Goal: Task Accomplishment & Management: Manage account settings

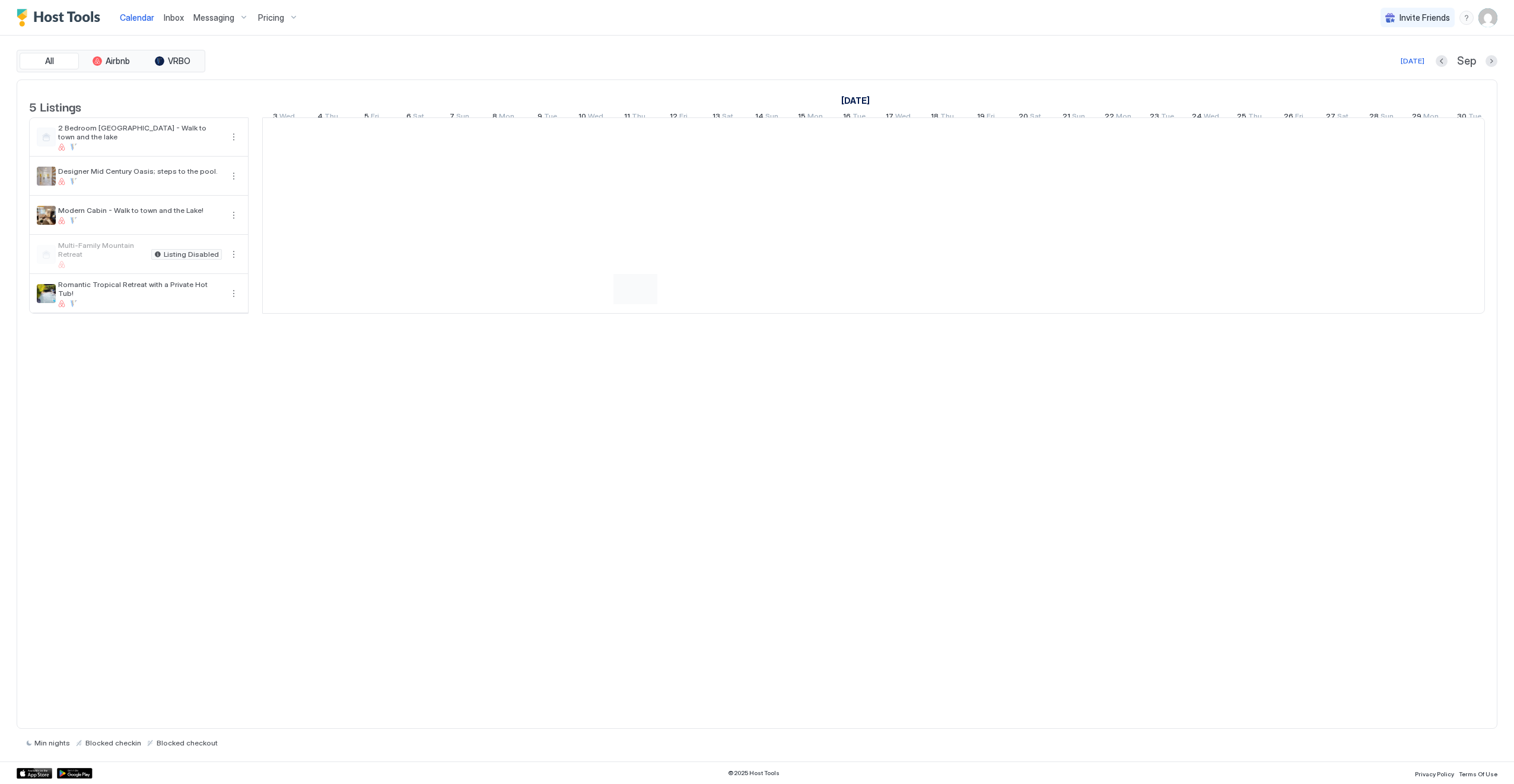
scroll to position [0, 659]
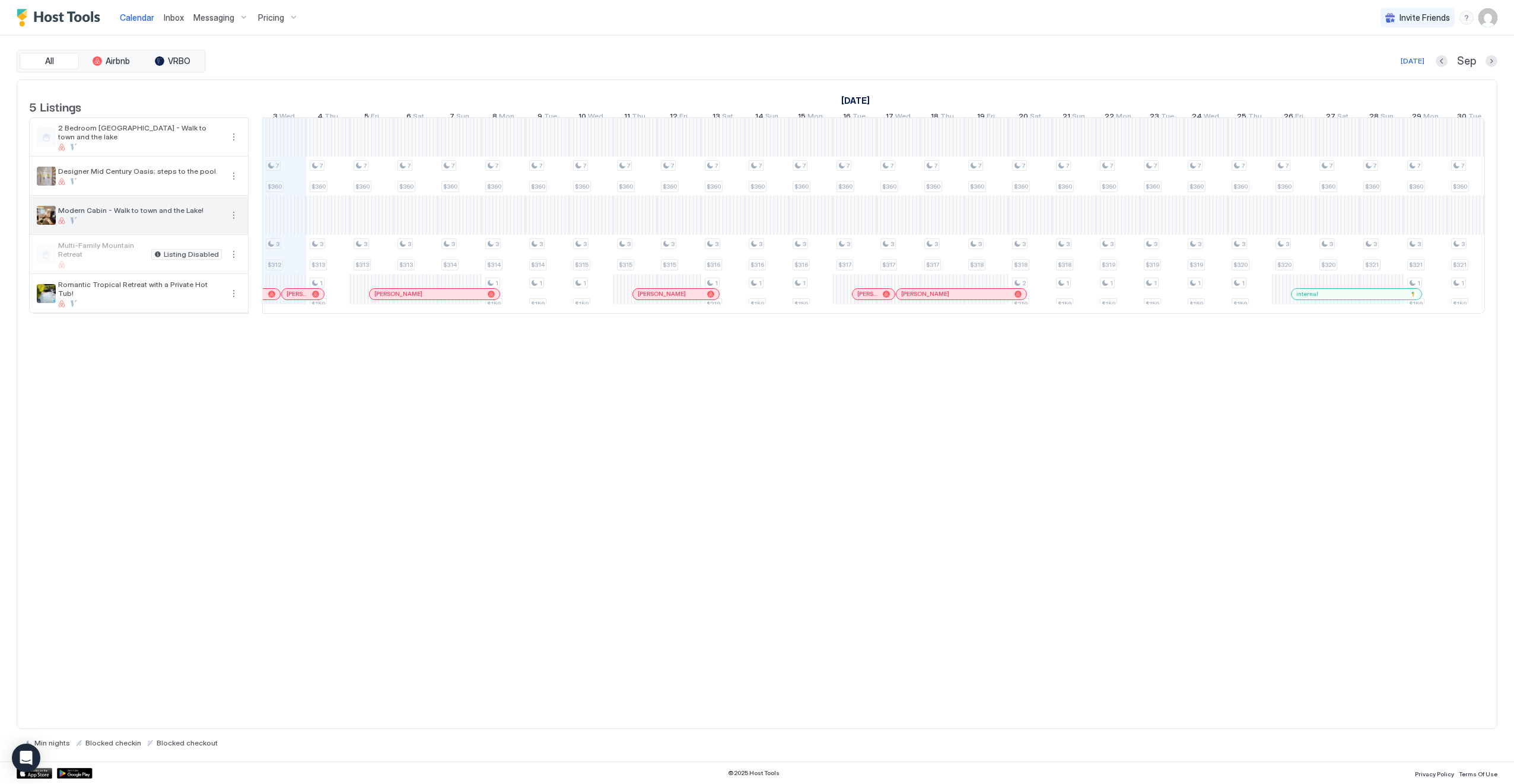
click at [230, 220] on button "More options" at bounding box center [234, 215] width 14 height 14
click at [290, 14] on div at bounding box center [757, 392] width 1514 height 784
click at [290, 14] on div "Pricing" at bounding box center [278, 18] width 50 height 20
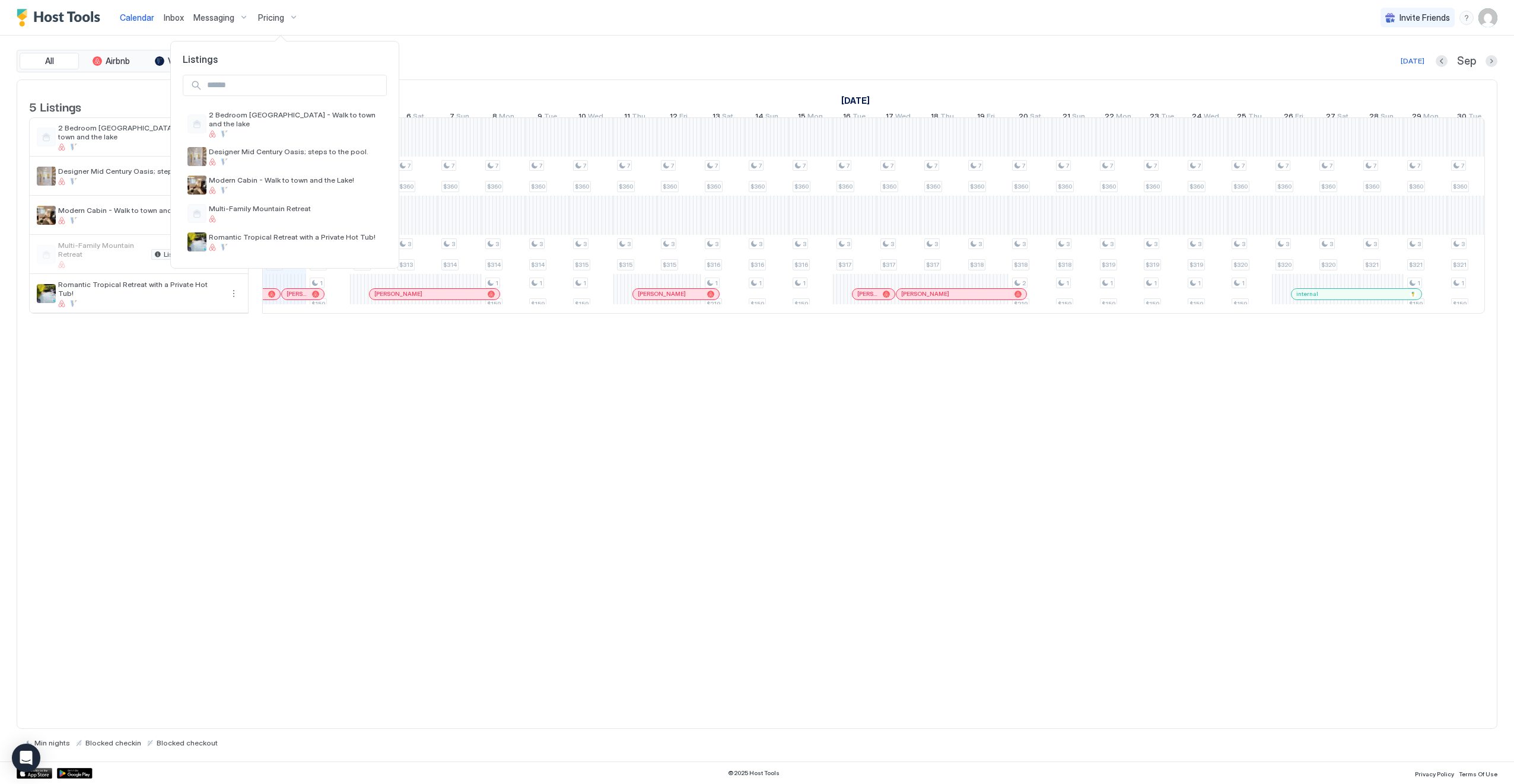
click at [441, 15] on div at bounding box center [757, 392] width 1514 height 784
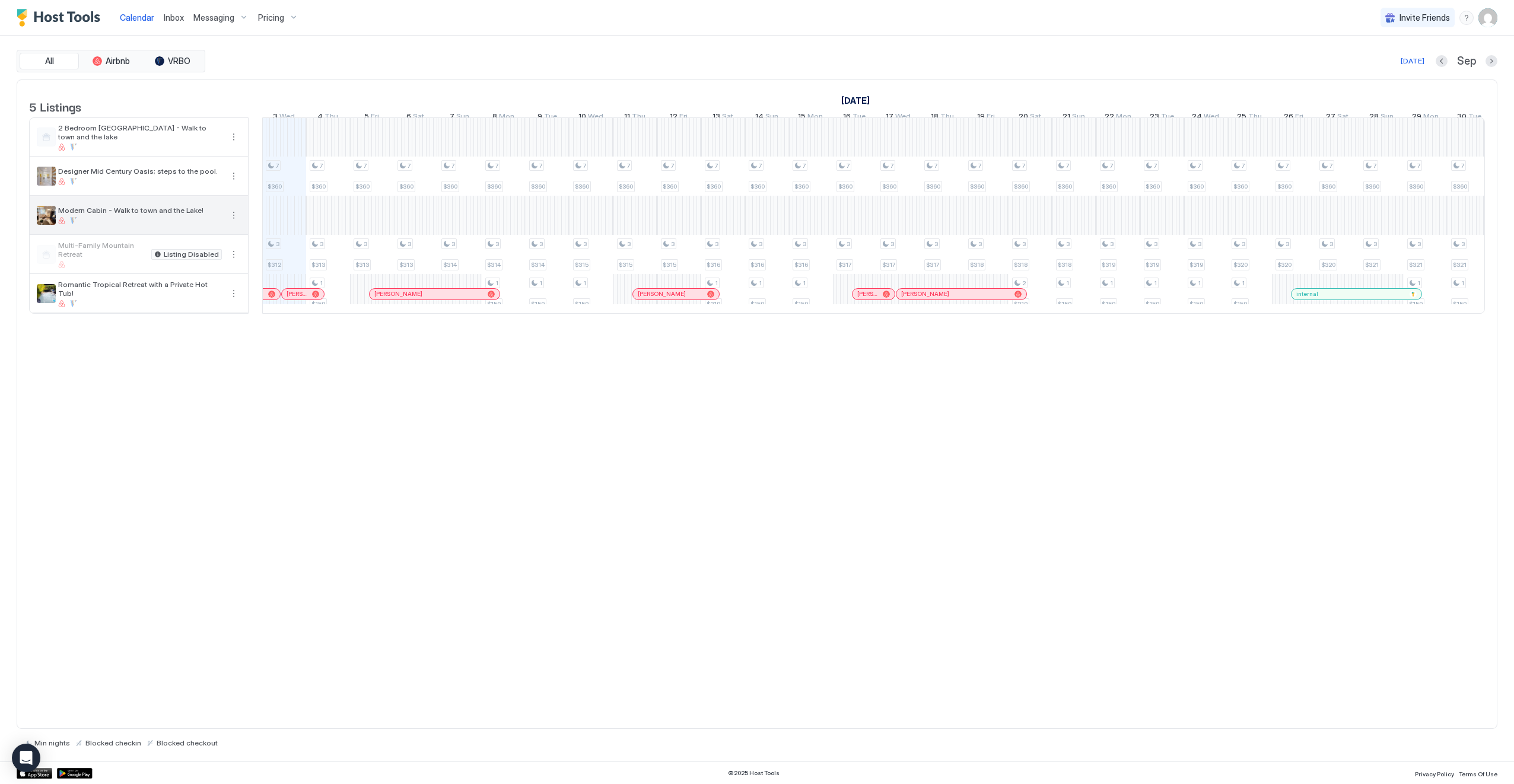
click at [236, 222] on button "More options" at bounding box center [234, 215] width 14 height 14
click at [222, 275] on span "Listing Settings" at bounding box center [214, 277] width 53 height 9
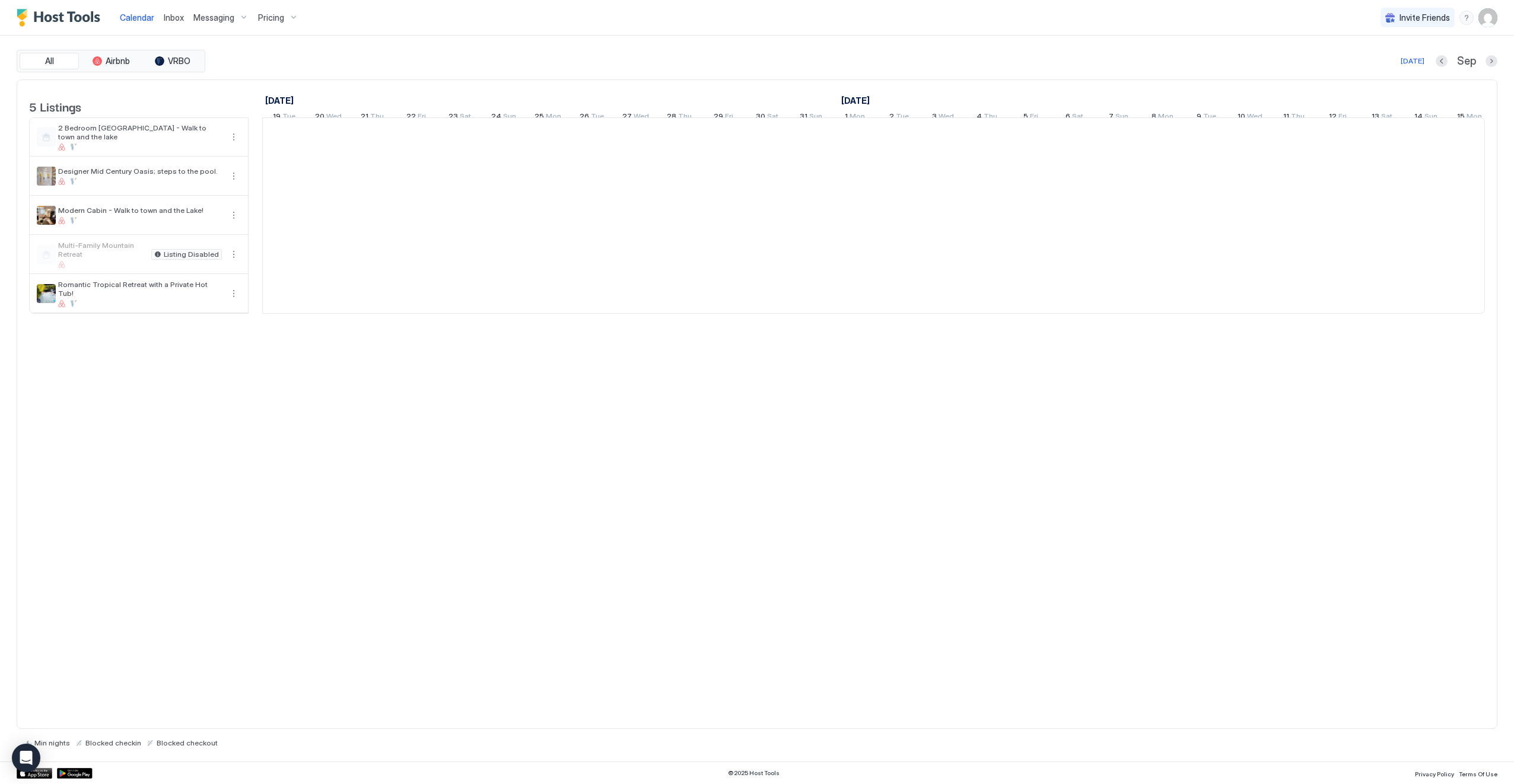
scroll to position [0, 659]
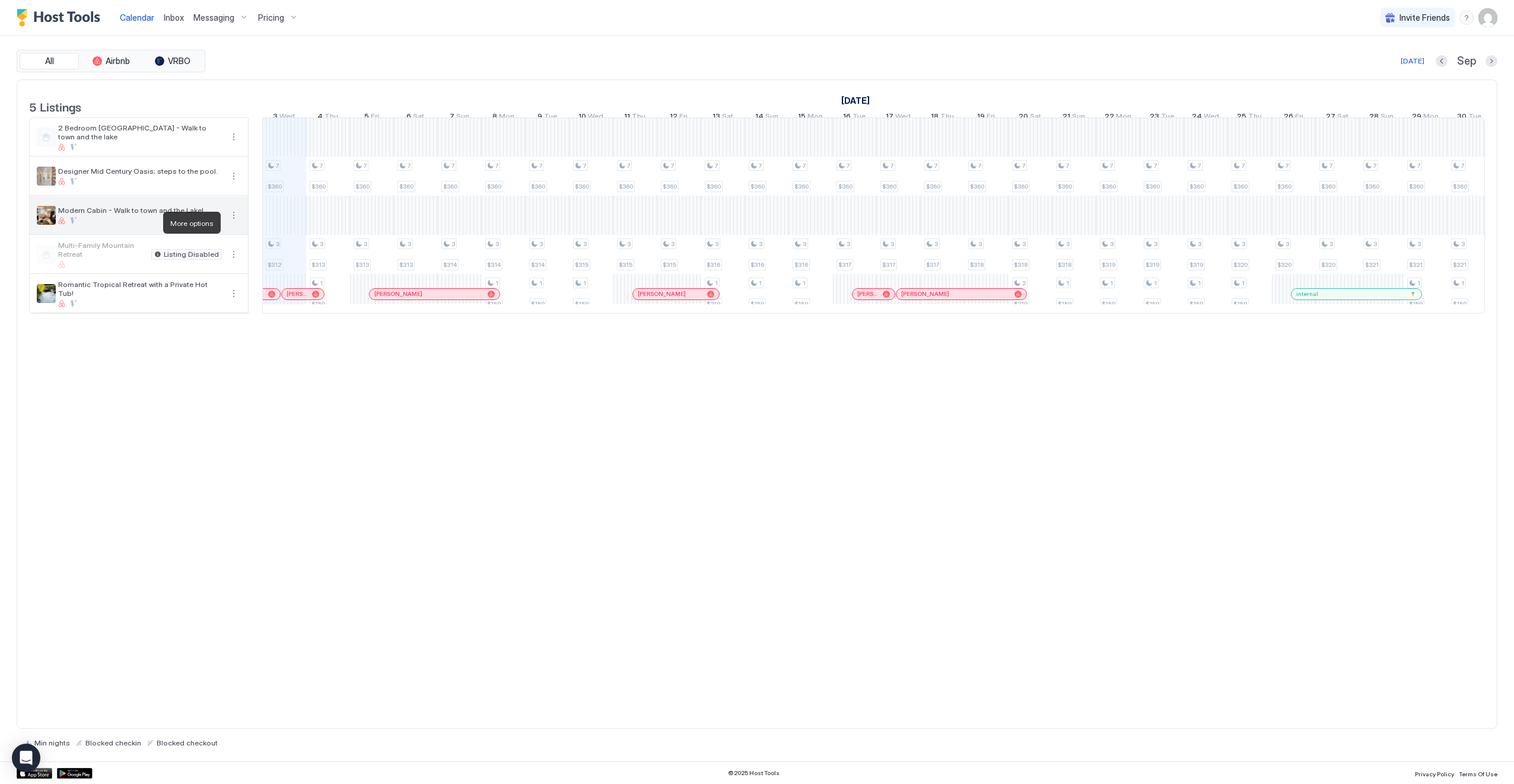
click at [232, 219] on button "More options" at bounding box center [234, 215] width 14 height 14
click at [202, 278] on span "Listing Settings" at bounding box center [214, 277] width 53 height 9
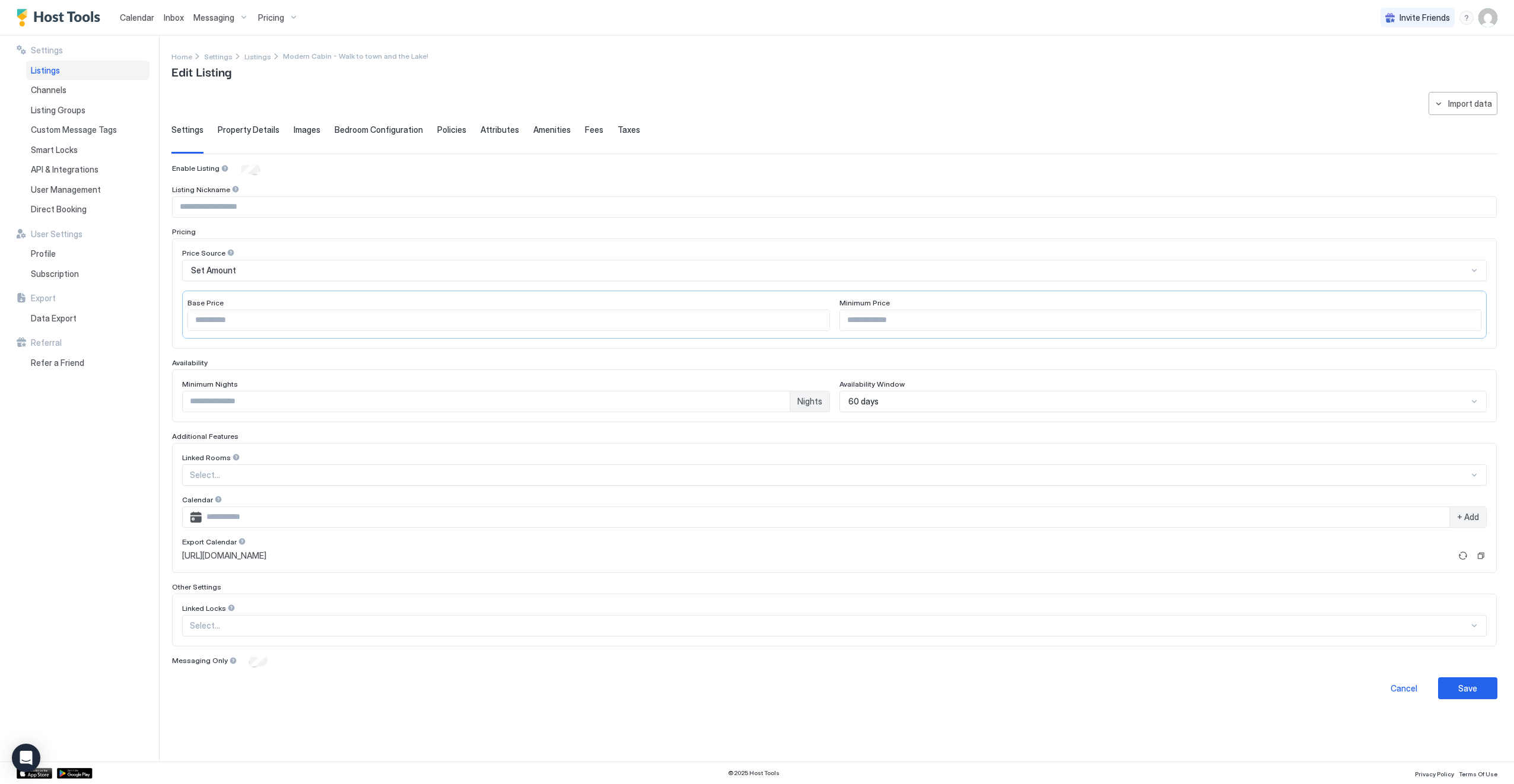
click at [249, 135] on div "Property Details" at bounding box center [249, 139] width 62 height 29
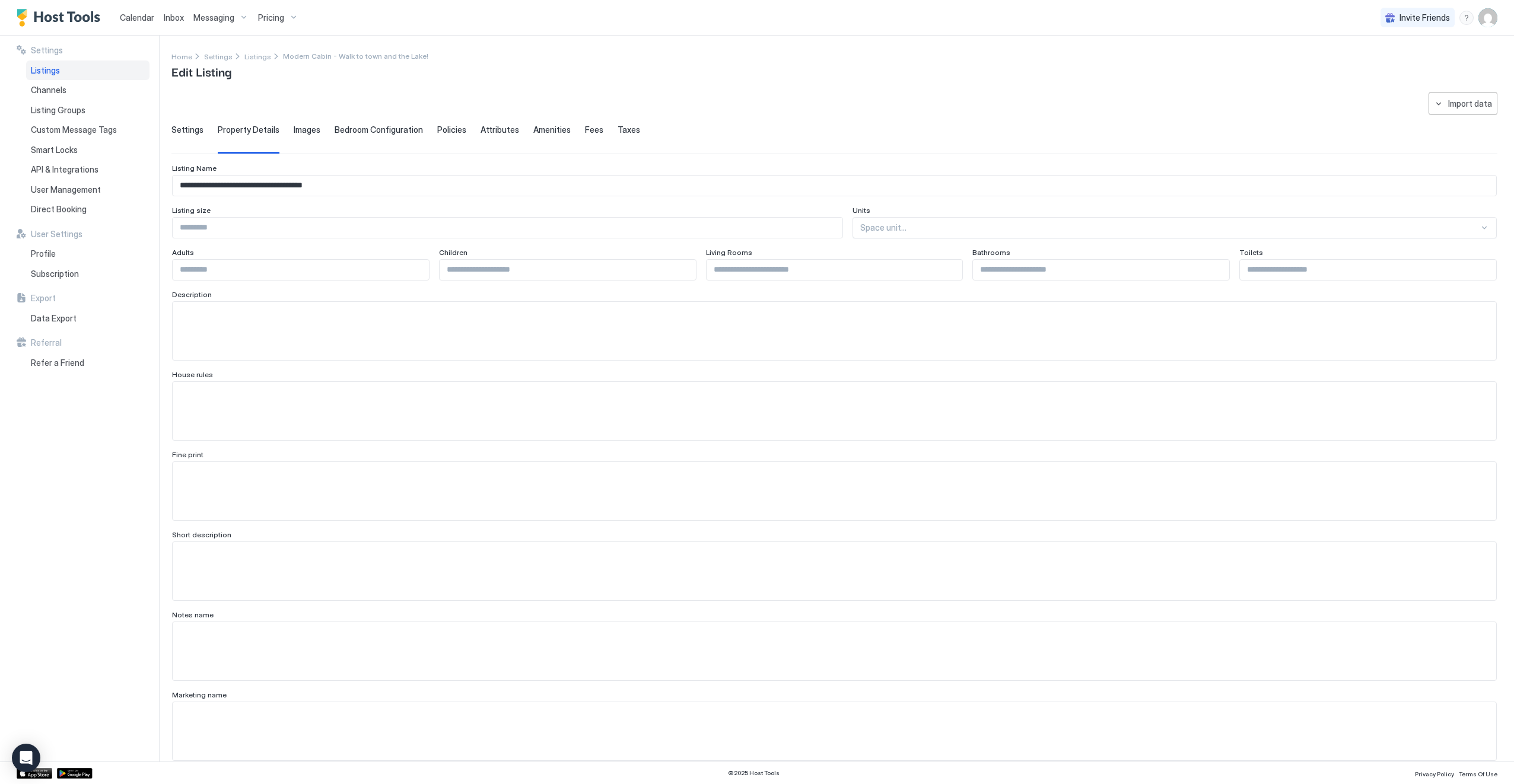
click at [188, 126] on span "Settings" at bounding box center [187, 130] width 32 height 11
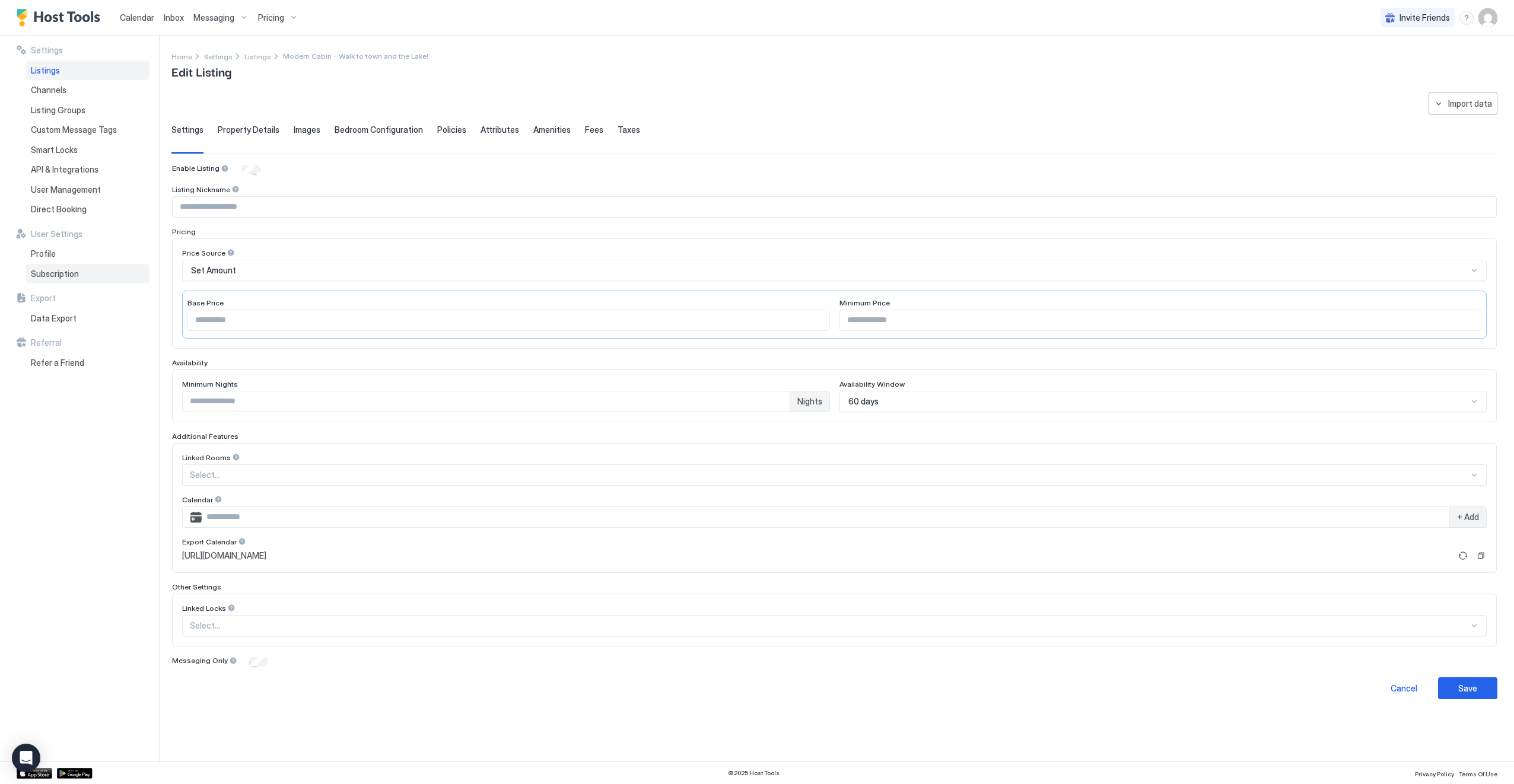
click at [55, 271] on span "Subscription" at bounding box center [55, 274] width 48 height 11
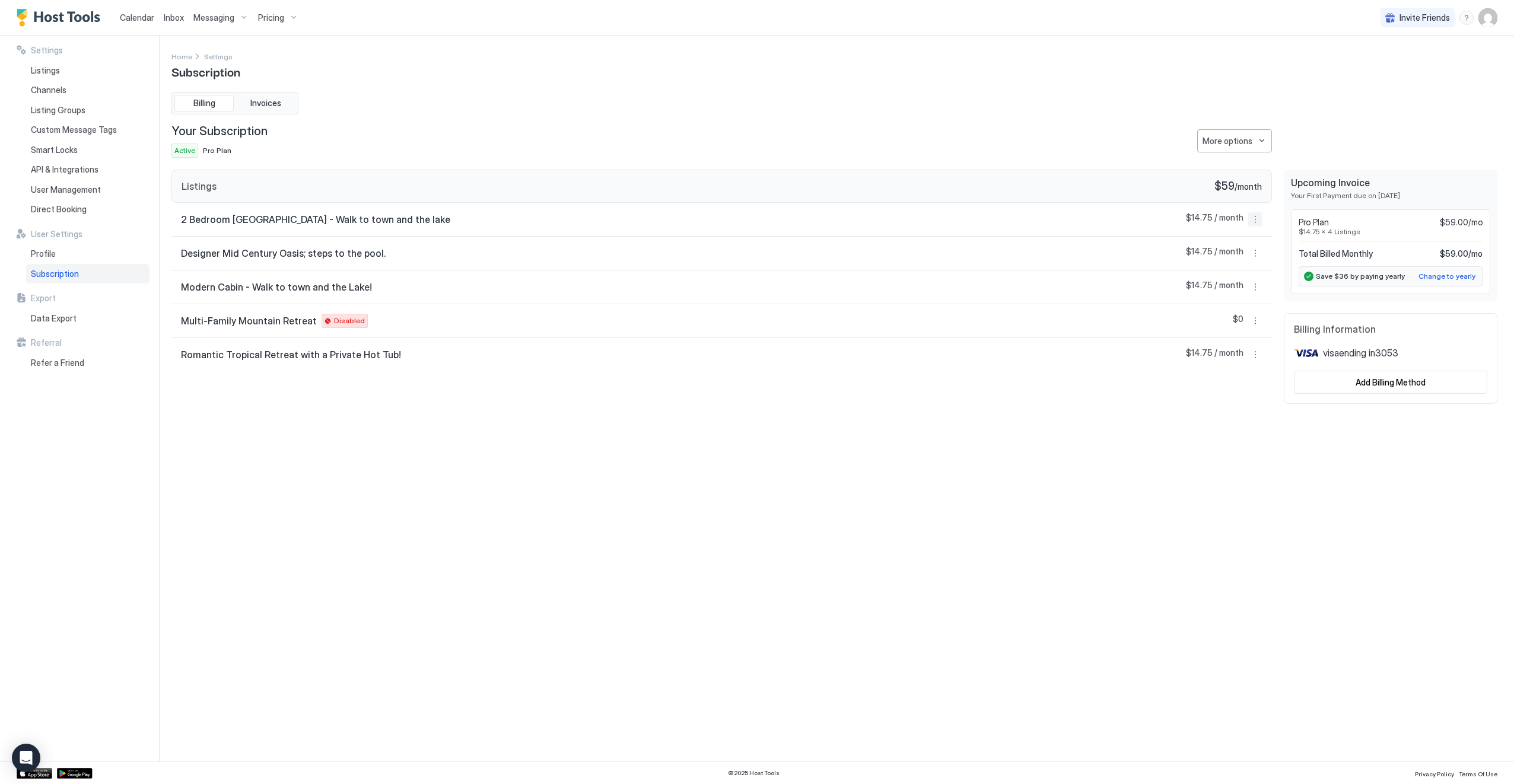
click at [1256, 222] on button "More options" at bounding box center [1255, 219] width 14 height 14
click at [1214, 530] on div at bounding box center [757, 392] width 1514 height 784
click at [1256, 252] on button "More options" at bounding box center [1255, 253] width 14 height 14
click at [845, 512] on div at bounding box center [757, 392] width 1514 height 784
drag, startPoint x: 289, startPoint y: 285, endPoint x: 733, endPoint y: 429, distance: 466.8
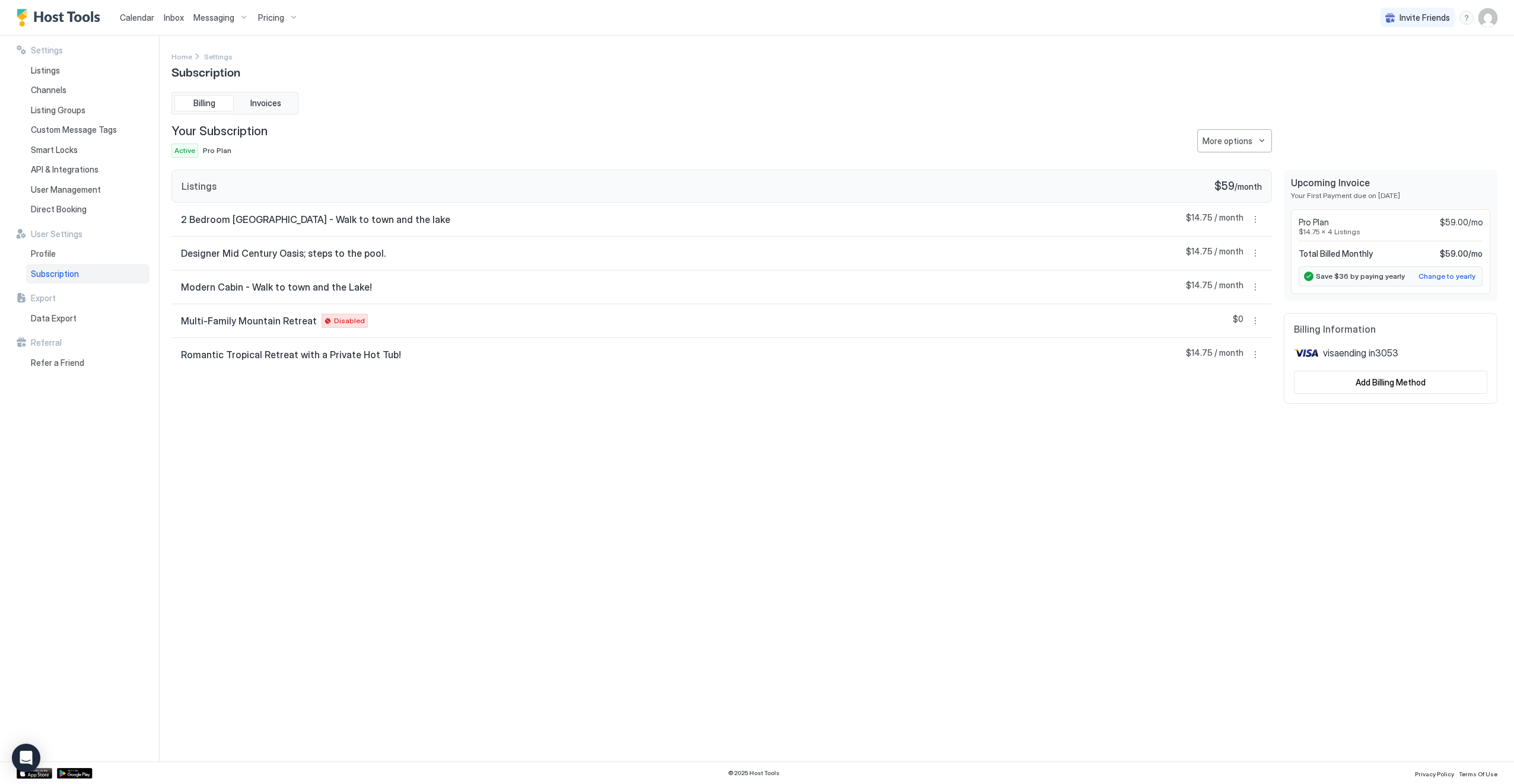
click at [720, 427] on div "Settings Home Settings Subscription Billing Invoices Your Subscription Active P…" at bounding box center [834, 398] width 1326 height 697
click at [1256, 287] on button "More options" at bounding box center [1255, 287] width 14 height 14
click at [1167, 464] on div at bounding box center [757, 392] width 1514 height 784
click at [1246, 139] on div "More options" at bounding box center [1227, 141] width 50 height 13
click at [1236, 161] on span "Change Plan" at bounding box center [1225, 161] width 43 height 9
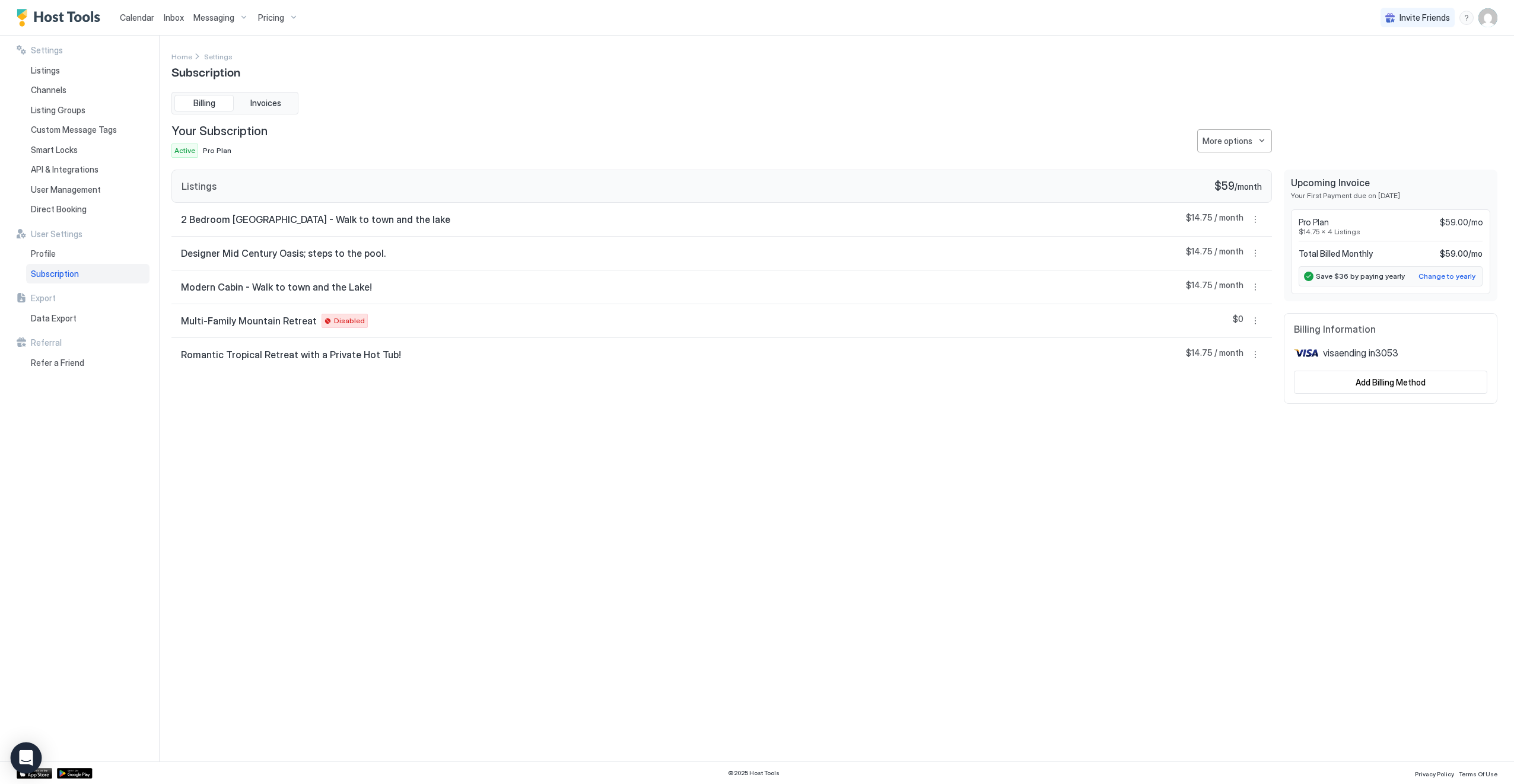
click at [30, 760] on icon "Open Intercom Messenger" at bounding box center [26, 758] width 15 height 15
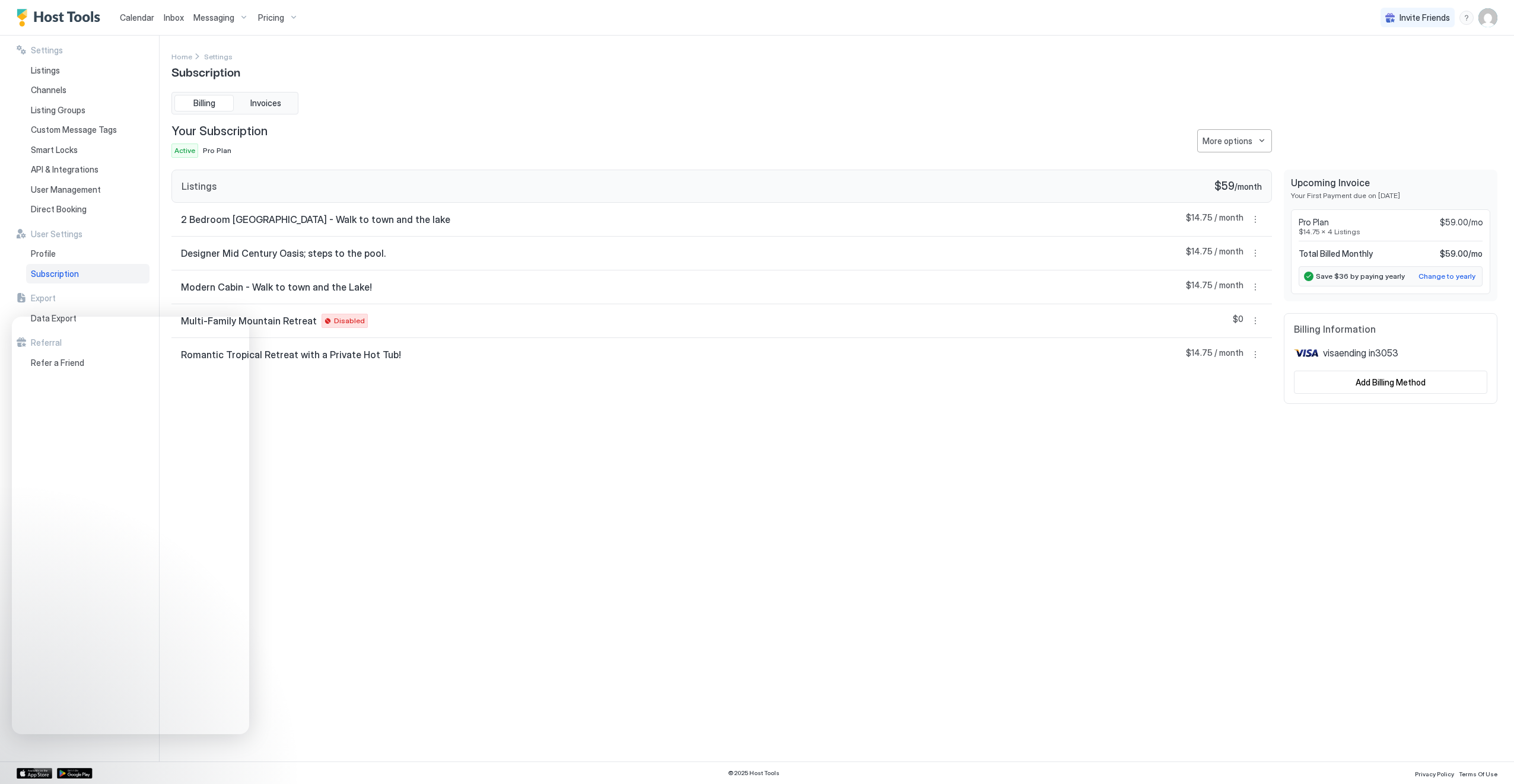
click at [513, 476] on div "Settings Home Settings Subscription Billing Invoices Your Subscription Active P…" at bounding box center [834, 398] width 1326 height 697
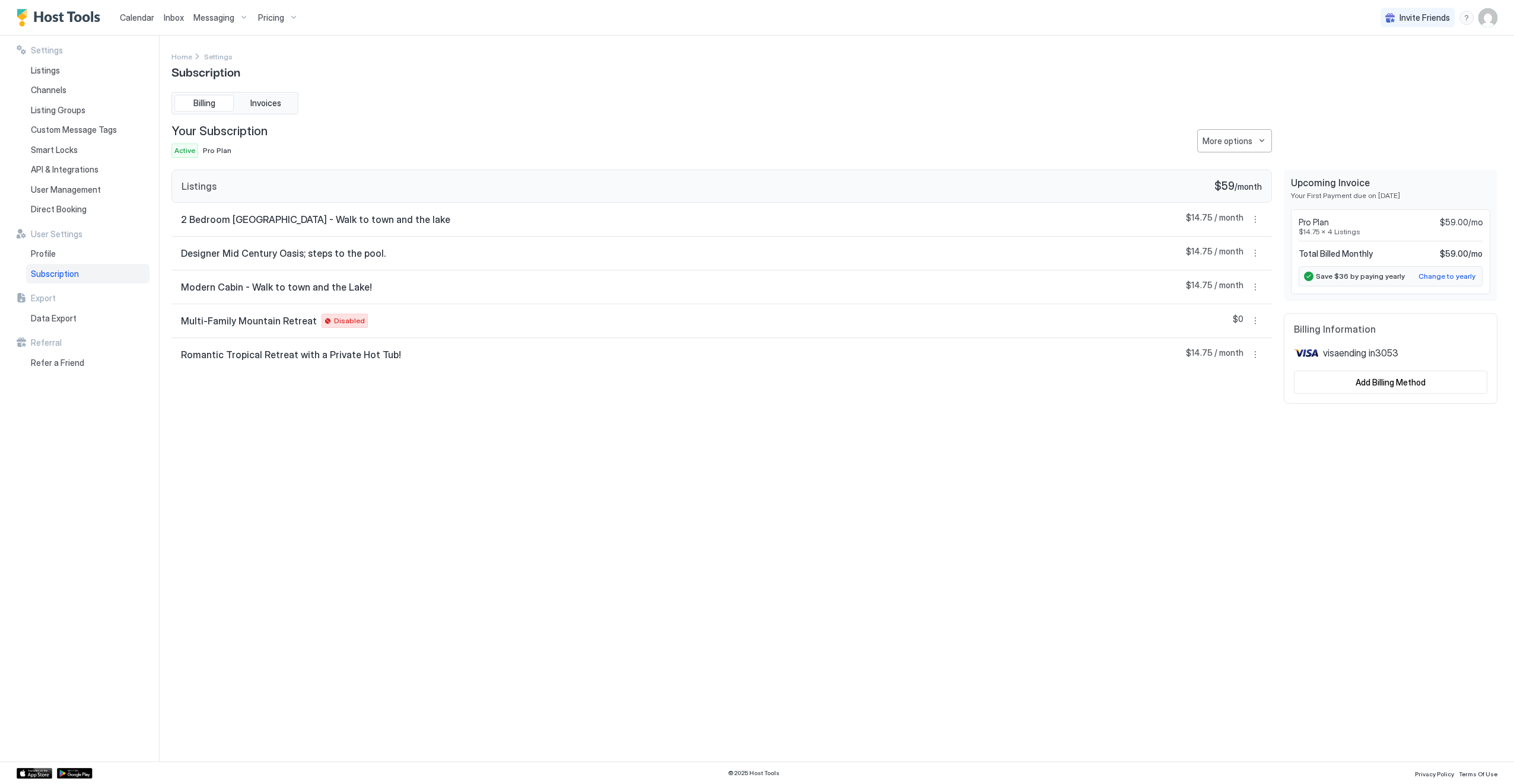
click at [428, 600] on div "Settings Home Settings Subscription Billing Invoices Your Subscription Active P…" at bounding box center [834, 398] width 1326 height 697
click at [37, 250] on span "Profile" at bounding box center [43, 254] width 25 height 11
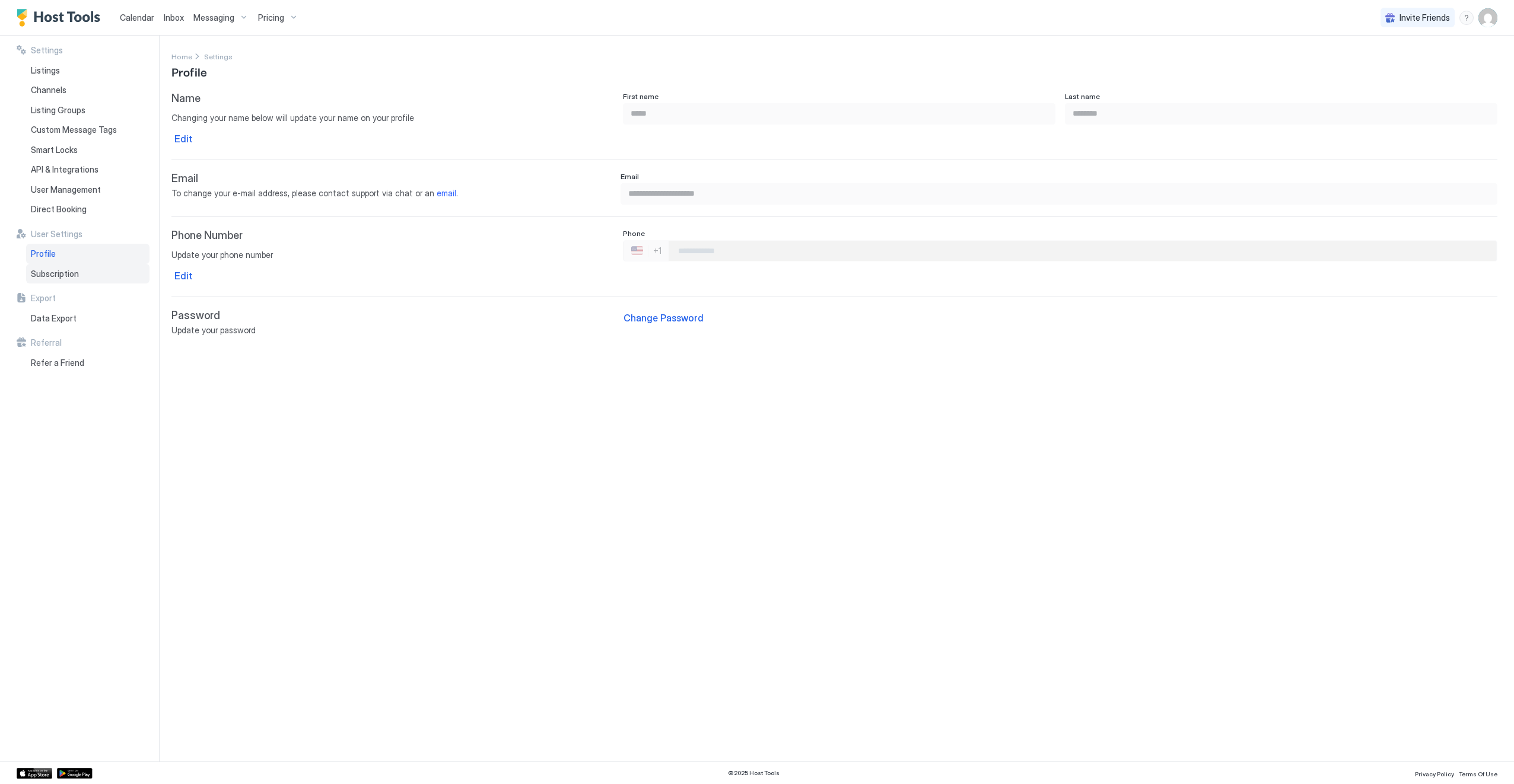
click at [48, 274] on span "Subscription" at bounding box center [55, 274] width 48 height 11
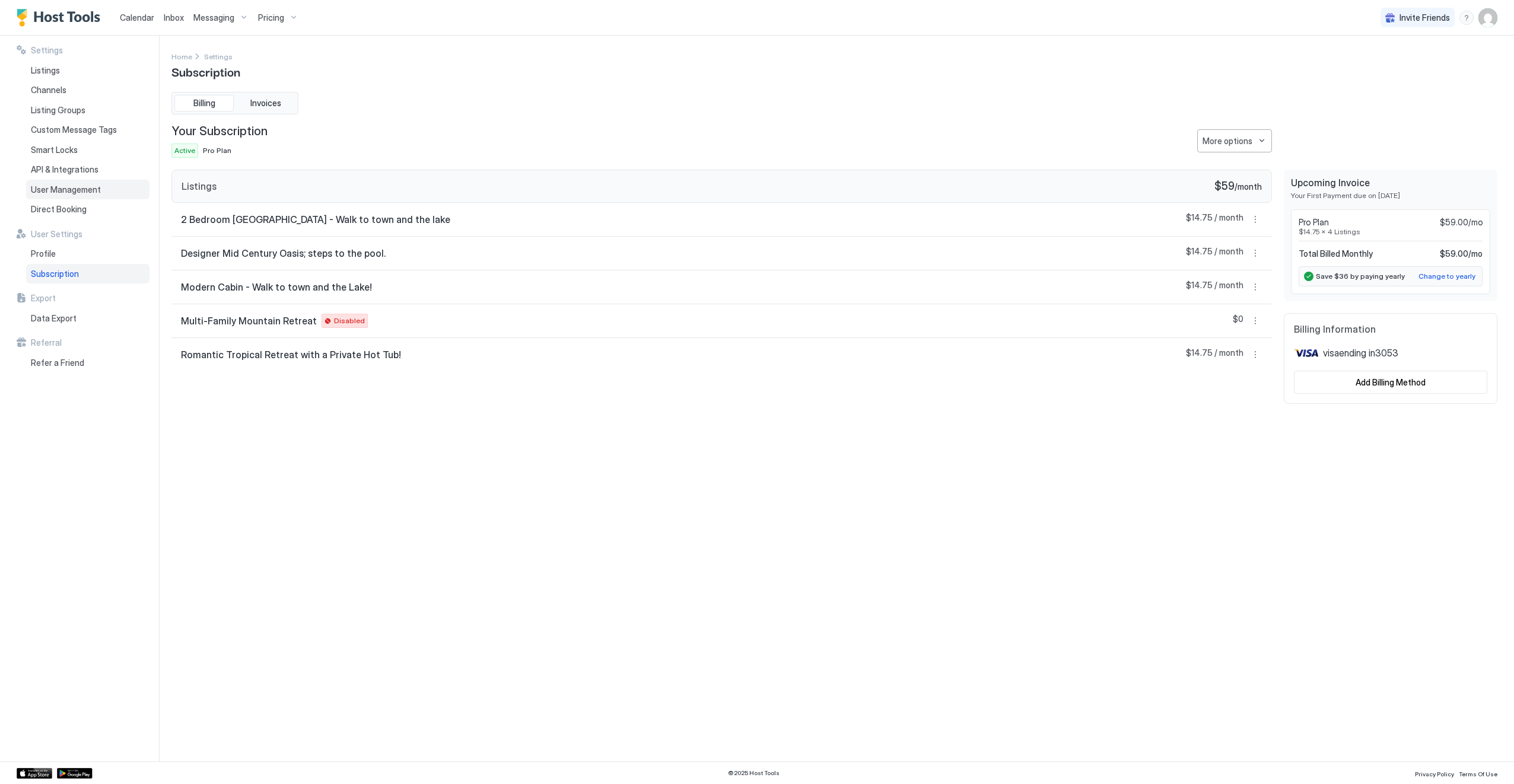
click at [68, 188] on span "User Management" at bounding box center [66, 190] width 70 height 11
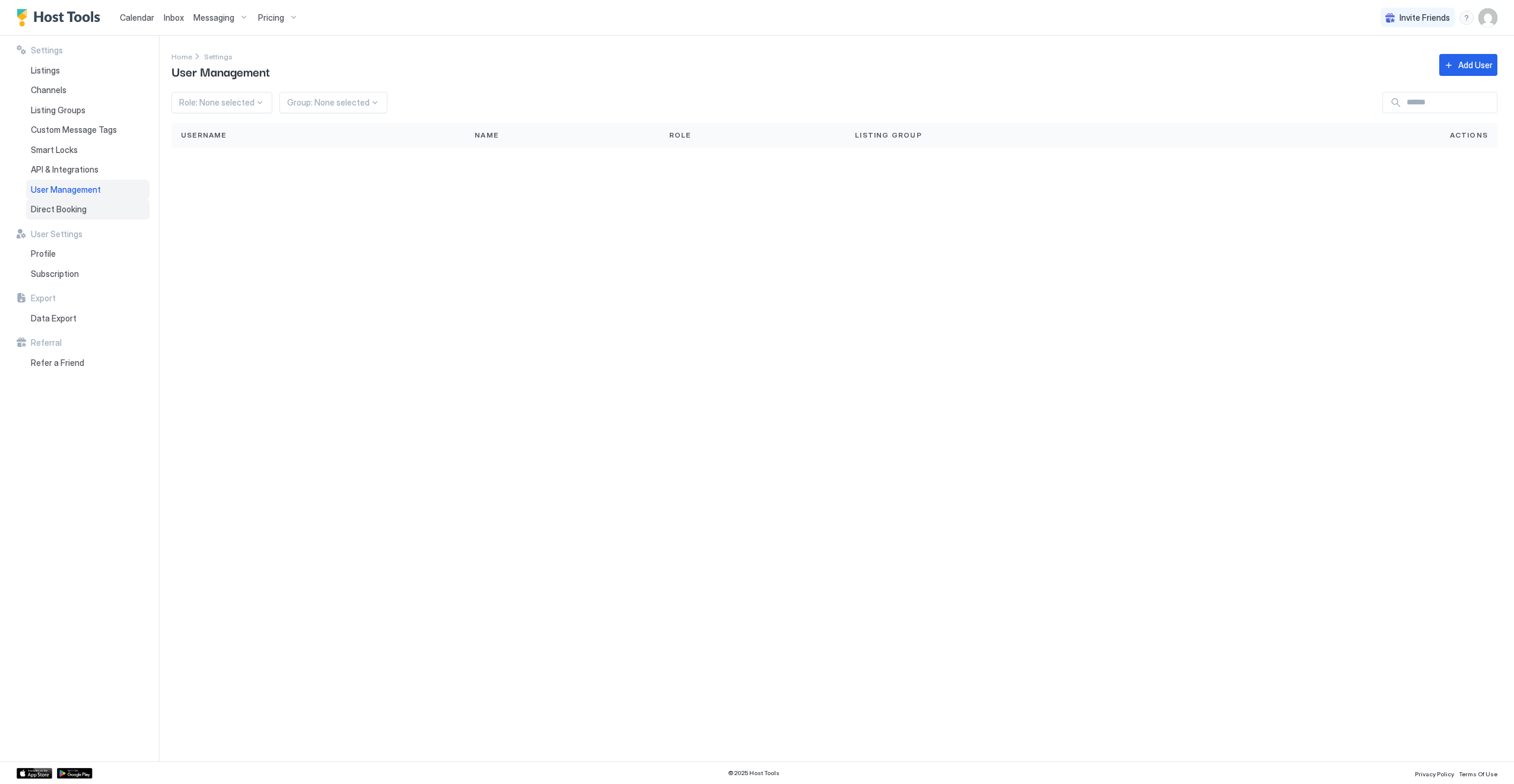
click at [61, 202] on div "Direct Booking" at bounding box center [88, 209] width 123 height 20
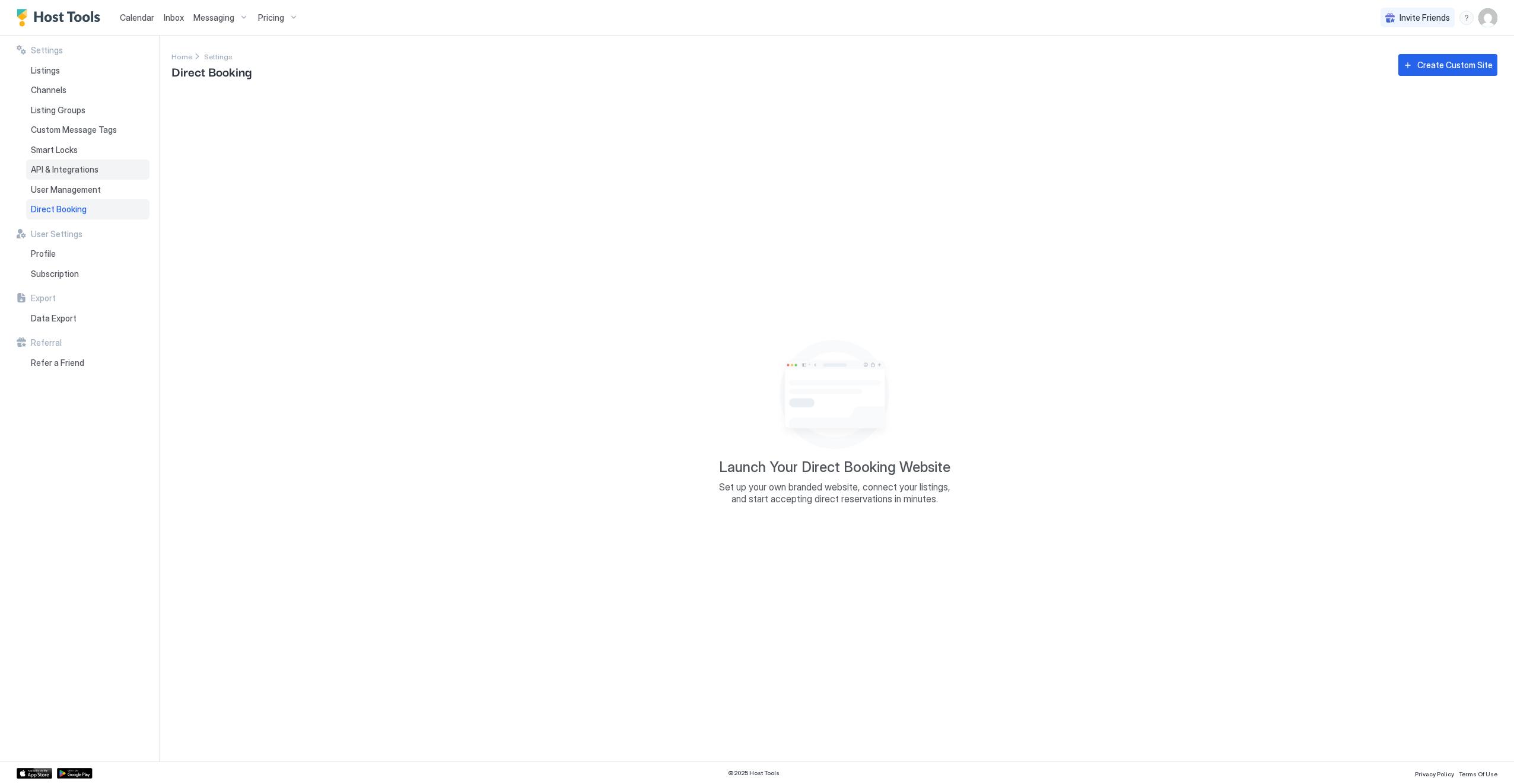
click at [66, 168] on span "API & Integrations" at bounding box center [64, 169] width 67 height 11
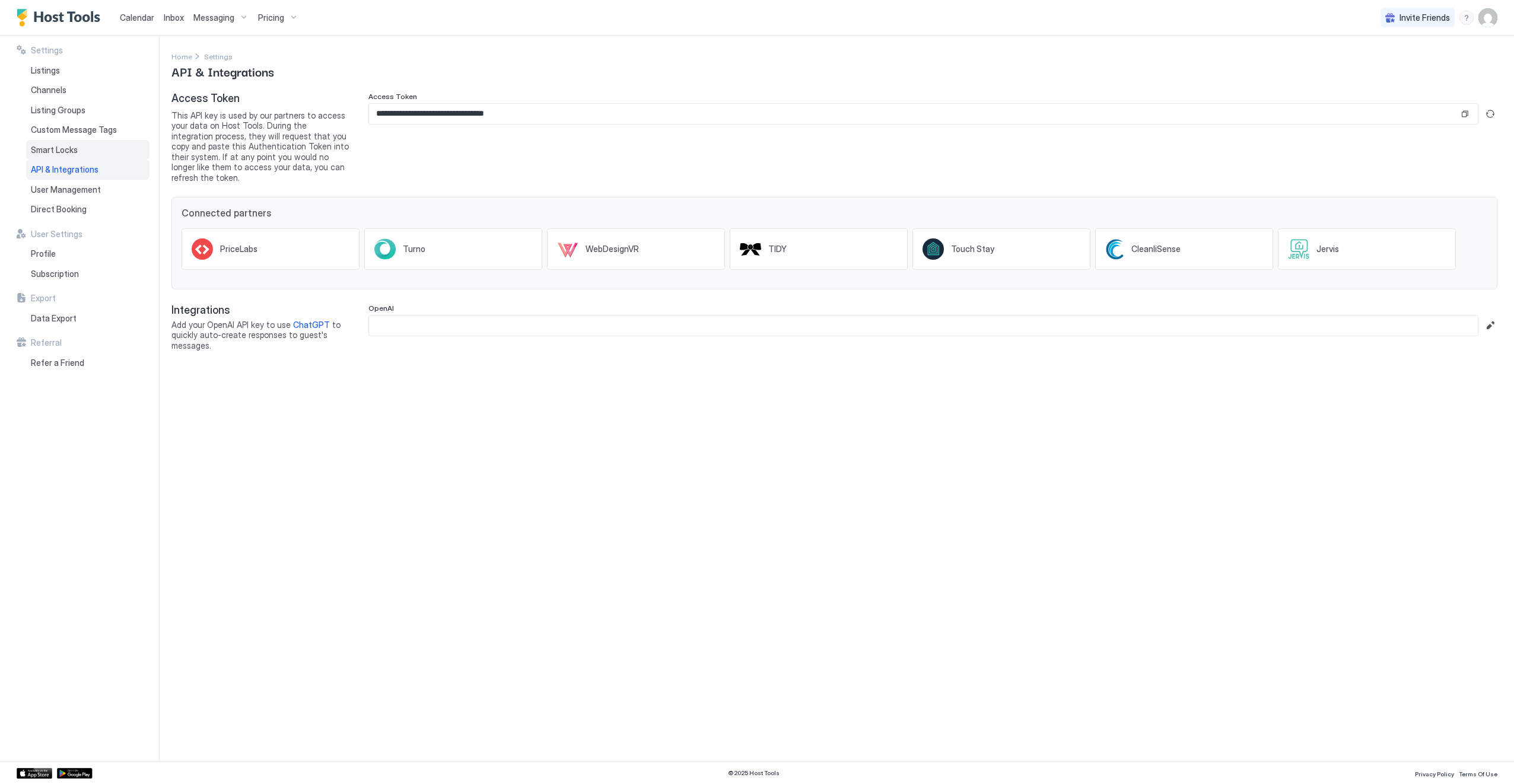
click at [66, 153] on span "Smart Locks" at bounding box center [54, 150] width 47 height 11
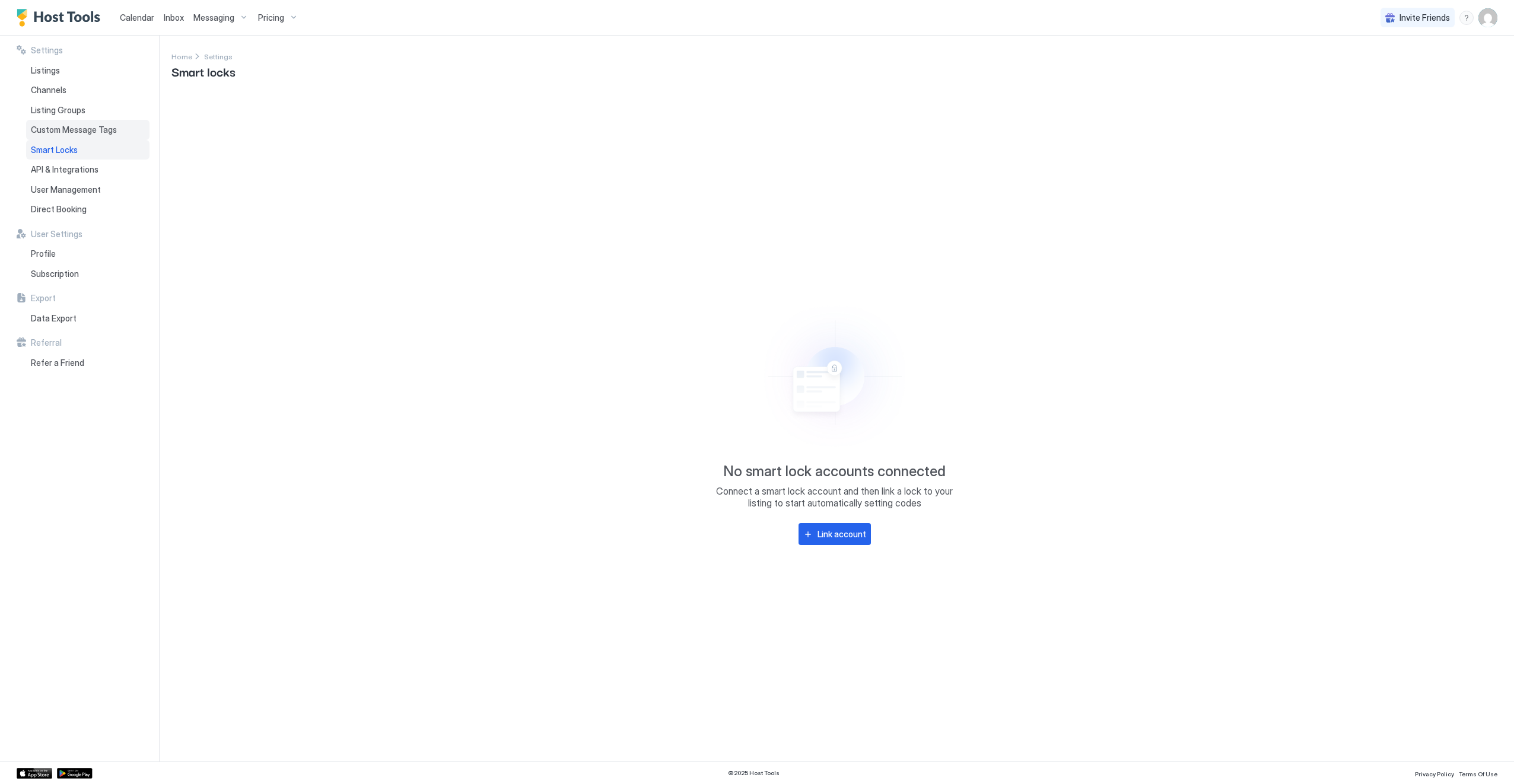
click at [72, 125] on span "Custom Message Tags" at bounding box center [74, 130] width 86 height 11
click at [62, 106] on span "Listing Groups" at bounding box center [58, 110] width 55 height 11
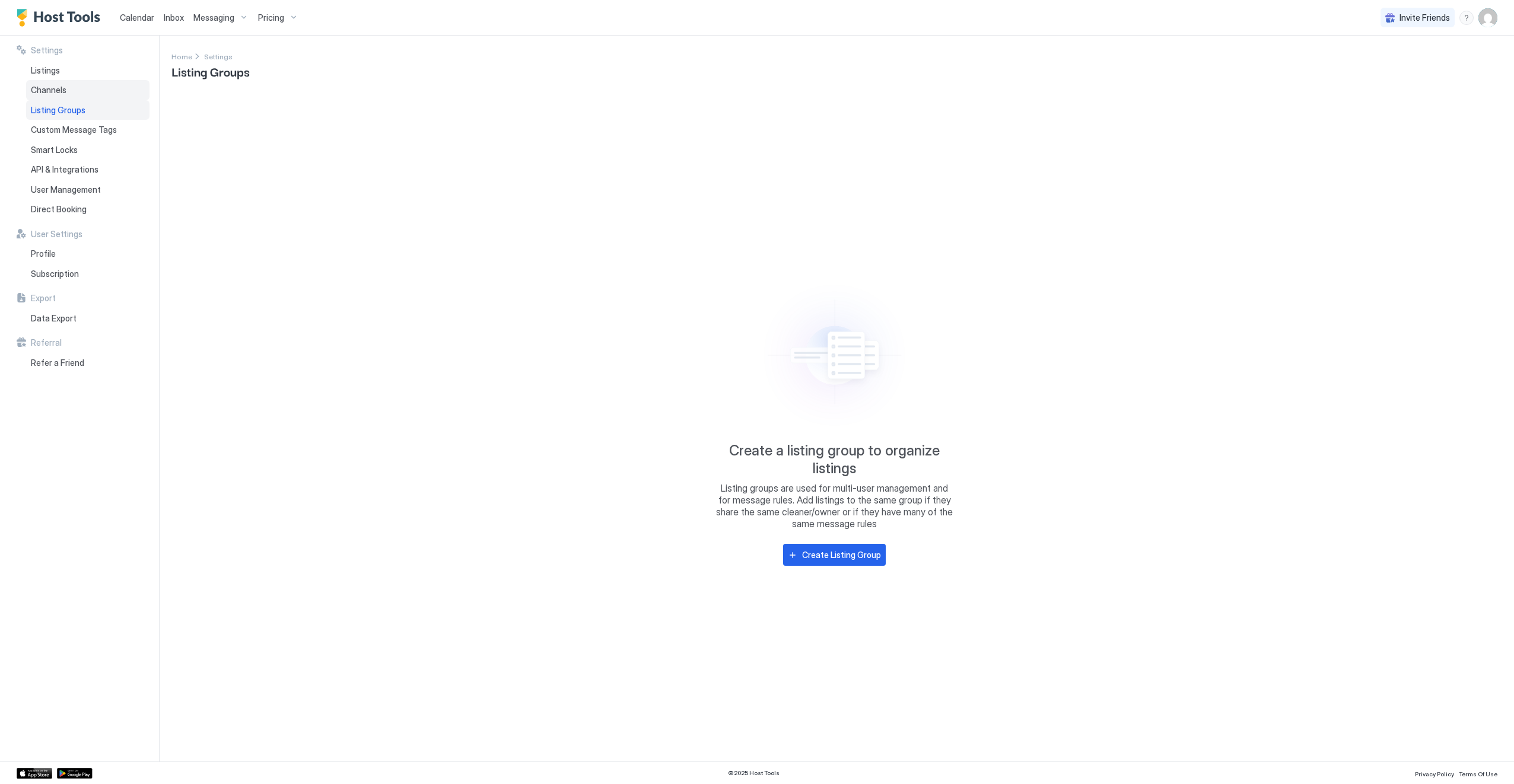
click at [38, 91] on span "Channels" at bounding box center [49, 90] width 36 height 11
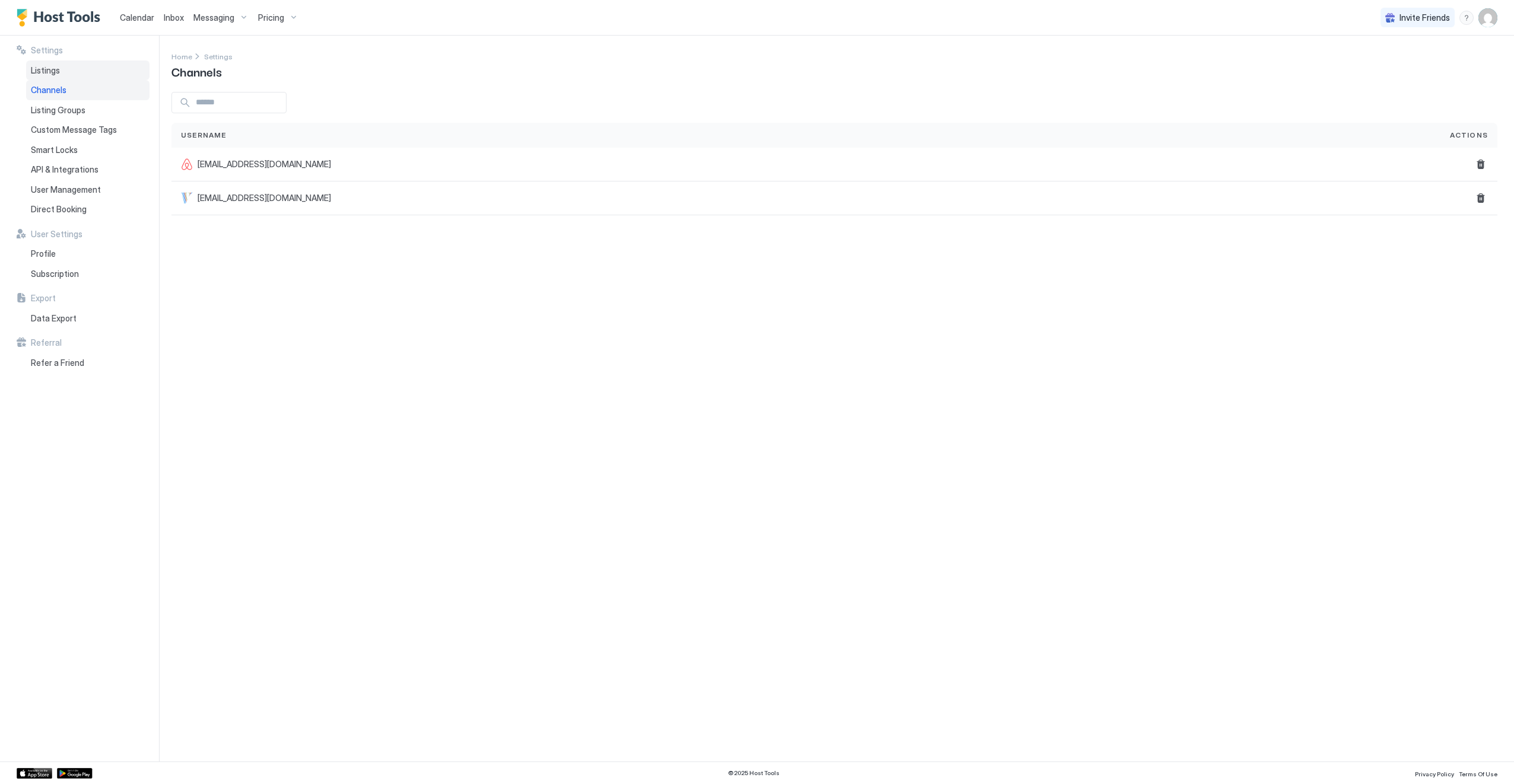
click at [50, 74] on span "Listings" at bounding box center [45, 71] width 29 height 11
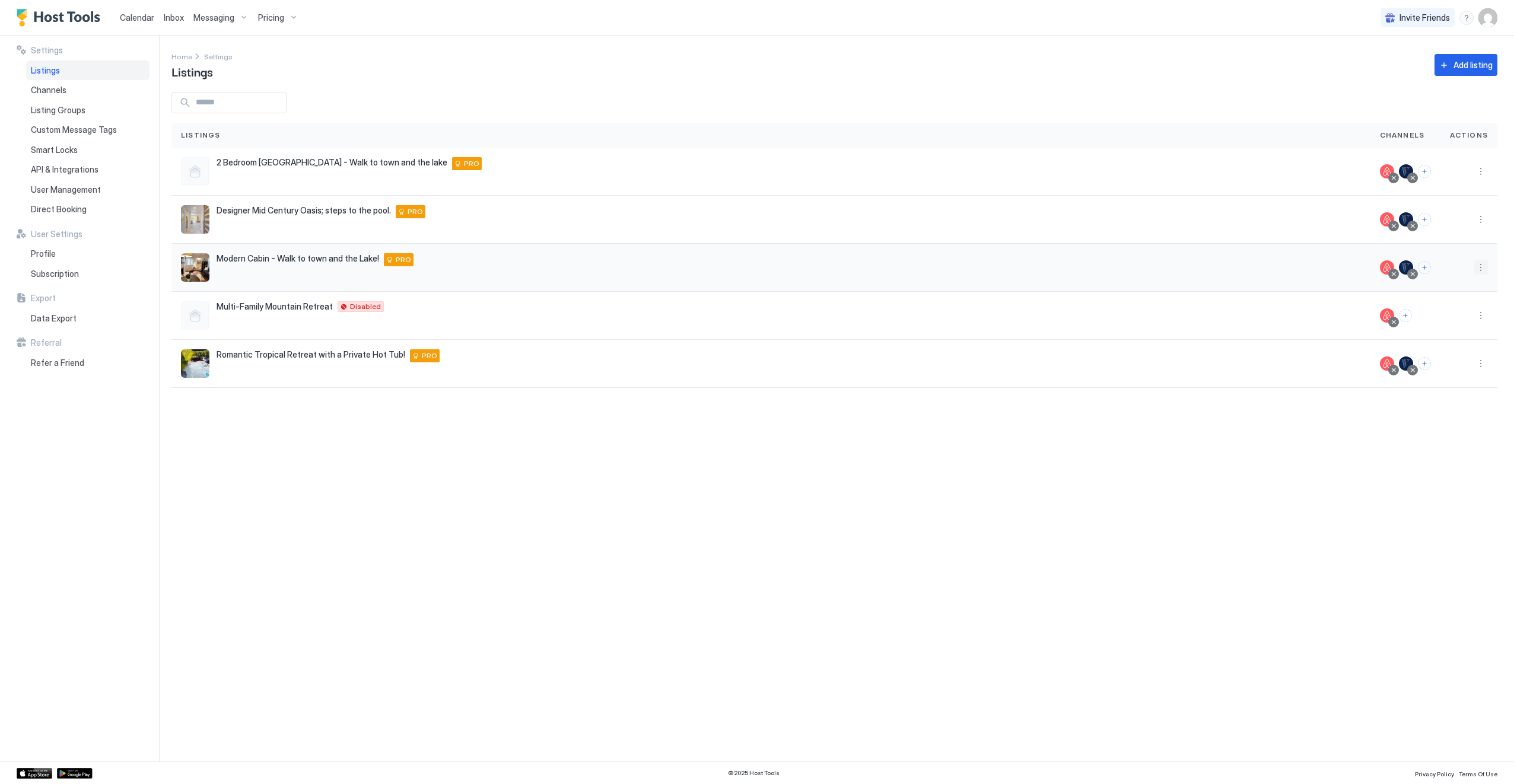
click at [1483, 273] on button "More options" at bounding box center [1481, 267] width 14 height 14
click at [633, 534] on div at bounding box center [757, 392] width 1514 height 784
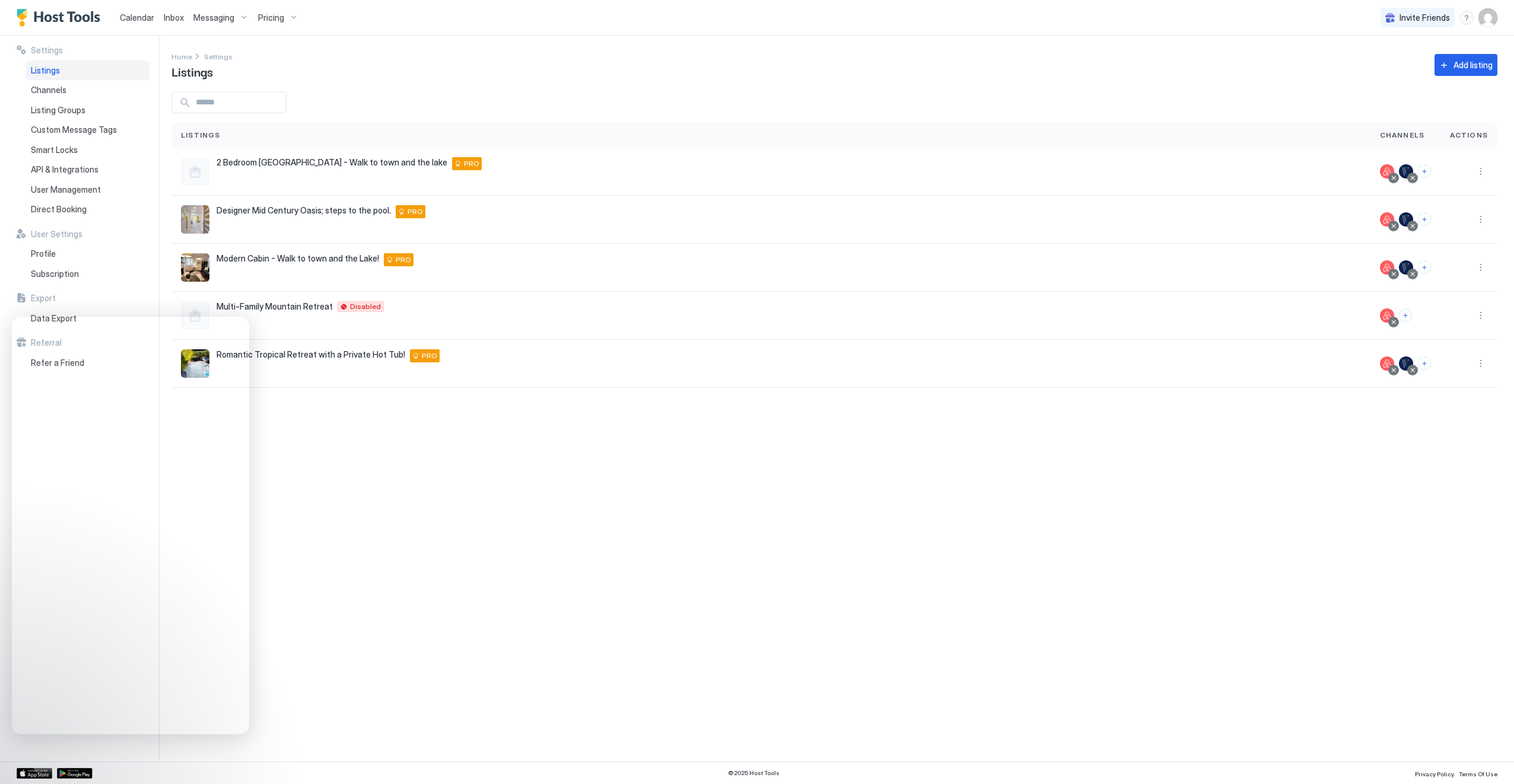
click at [329, 484] on div "Settings Home Settings Listings Add listing Listings Channels Actions 2 Bedroom…" at bounding box center [842, 399] width 1343 height 726
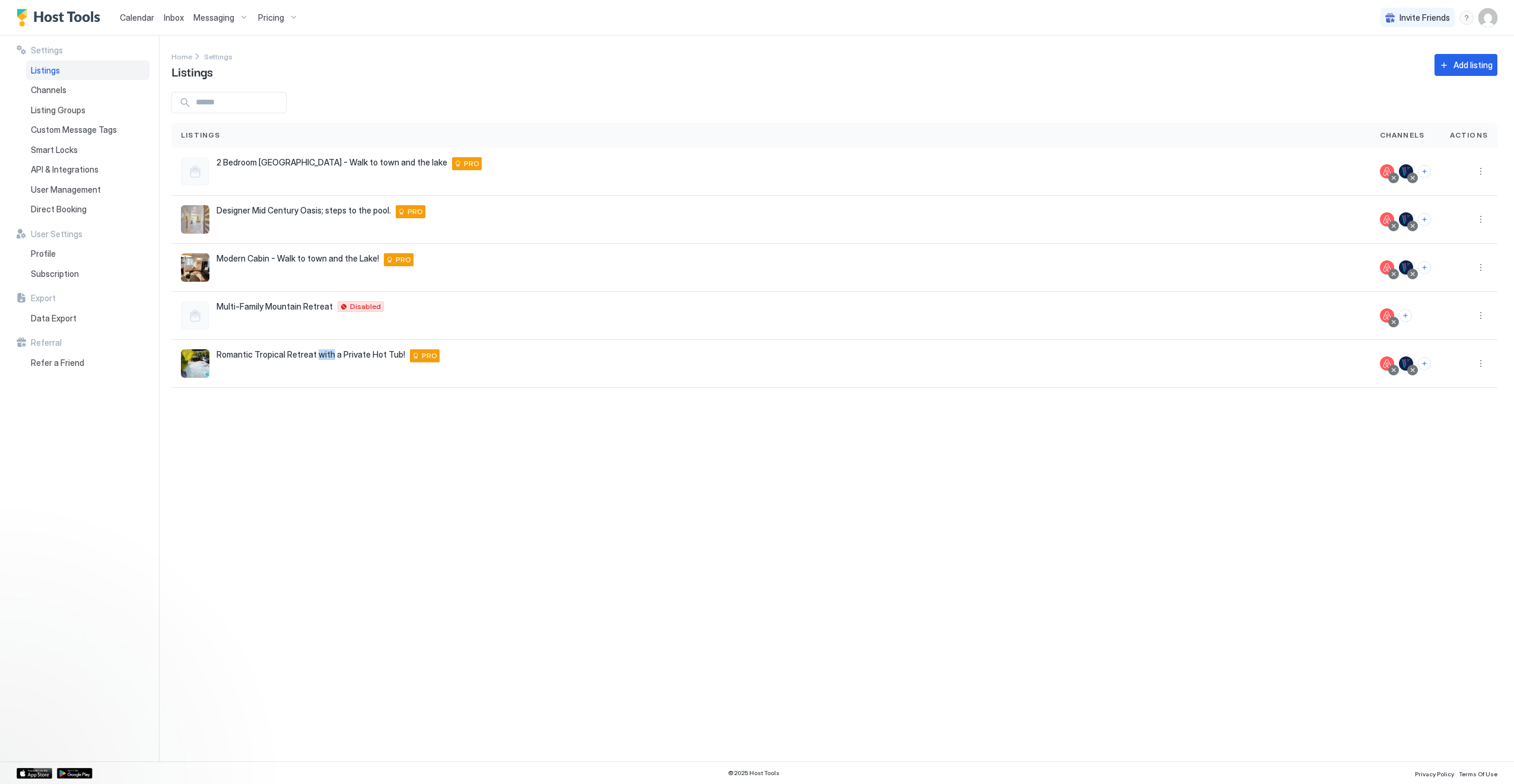
click at [377, 550] on div "Settings Home Settings Listings Add listing Listings Channels Actions 2 Bedroom…" at bounding box center [842, 399] width 1343 height 726
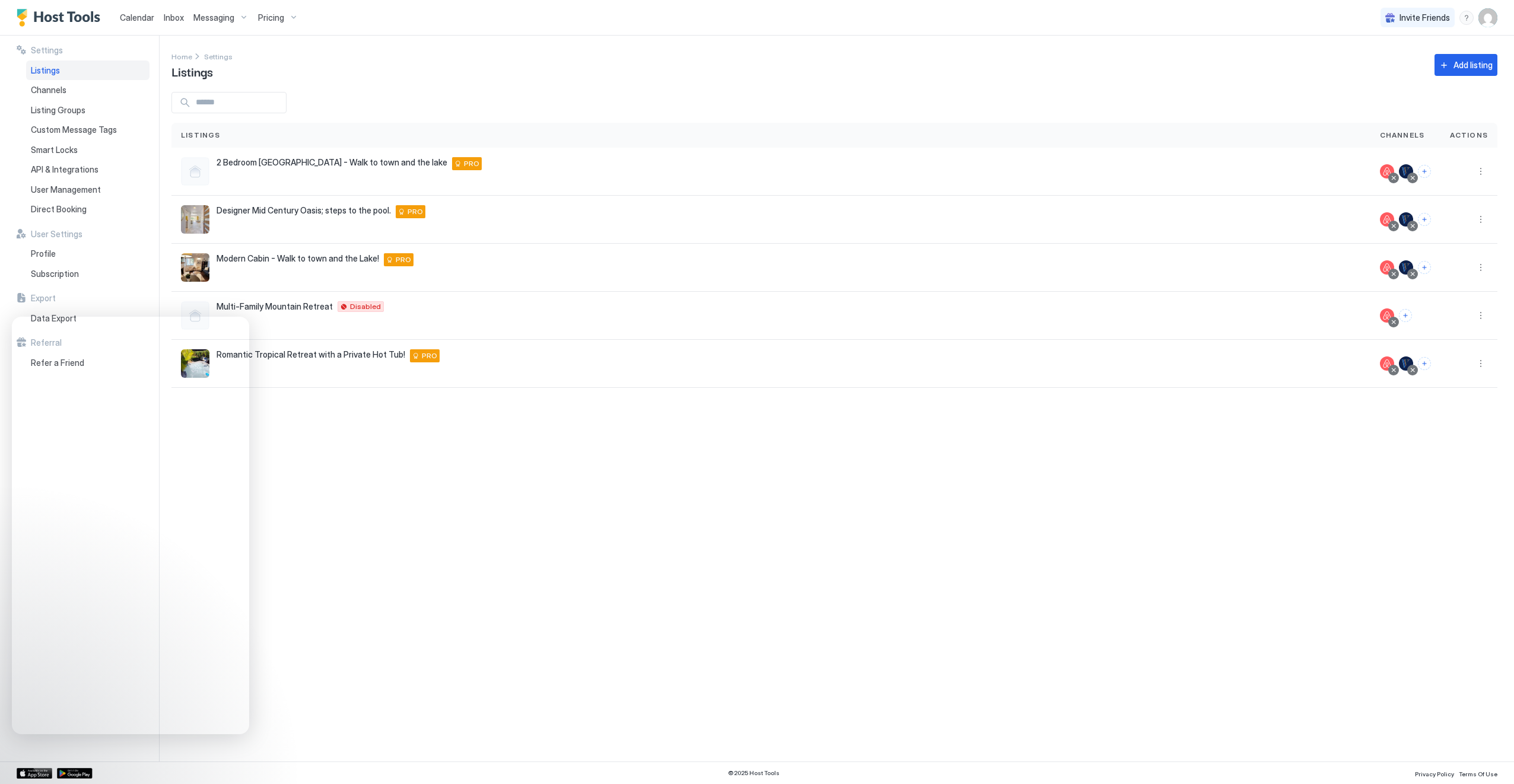
click at [626, 504] on div "Settings Home Settings Listings Add listing Listings Channels Actions 2 Bedroom…" at bounding box center [842, 399] width 1343 height 726
click at [430, 513] on div "Settings Home Settings Listings Add listing Listings Channels Actions 2 Bedroom…" at bounding box center [842, 399] width 1343 height 726
click at [488, 541] on div "Settings Home Settings Listings Add listing Listings Channels Actions 2 Bedroom…" at bounding box center [842, 399] width 1343 height 726
click at [1484, 268] on button "More options" at bounding box center [1481, 267] width 14 height 14
drag, startPoint x: 1016, startPoint y: 513, endPoint x: 1060, endPoint y: 403, distance: 118.5
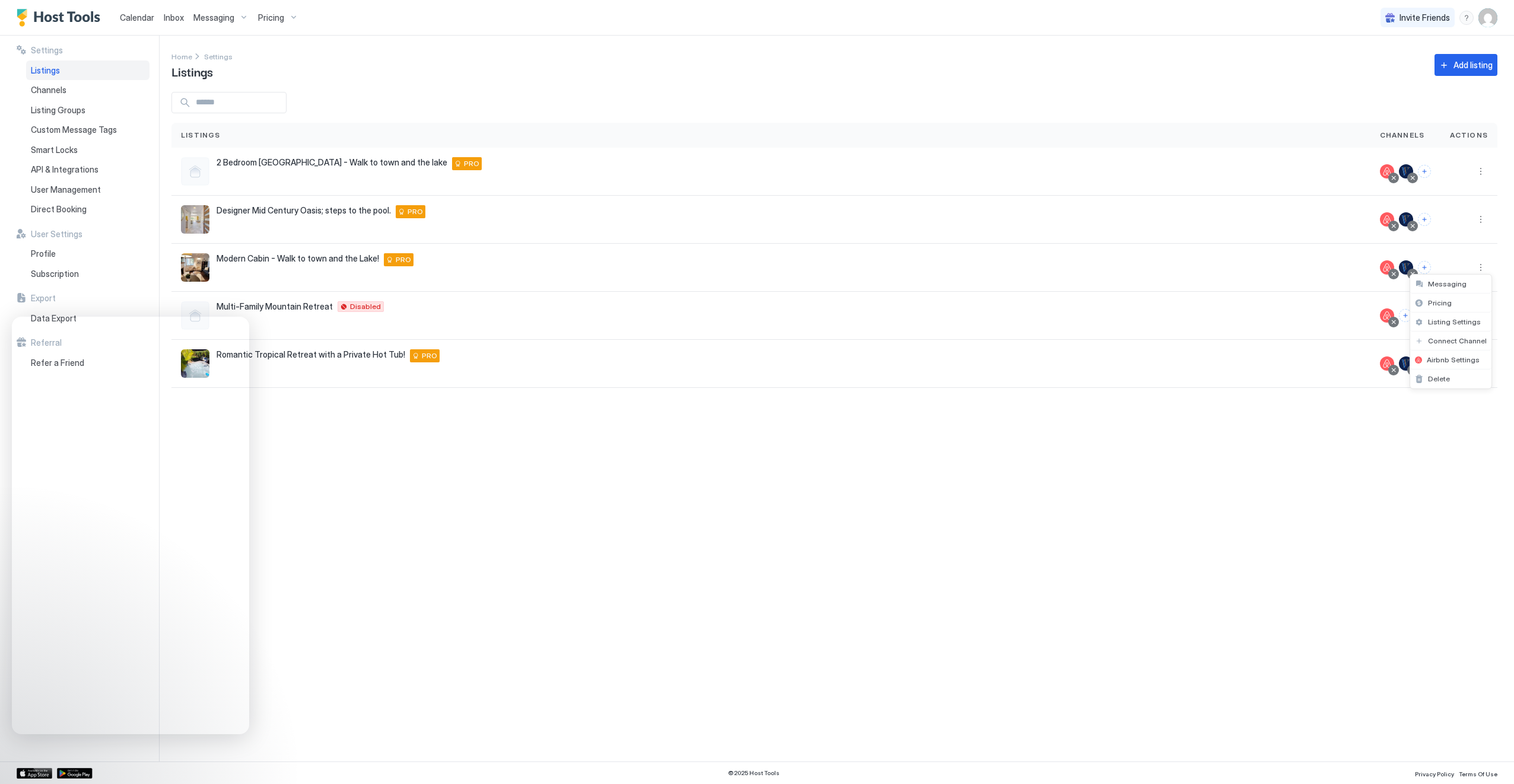
click at [1055, 414] on div at bounding box center [757, 392] width 1514 height 784
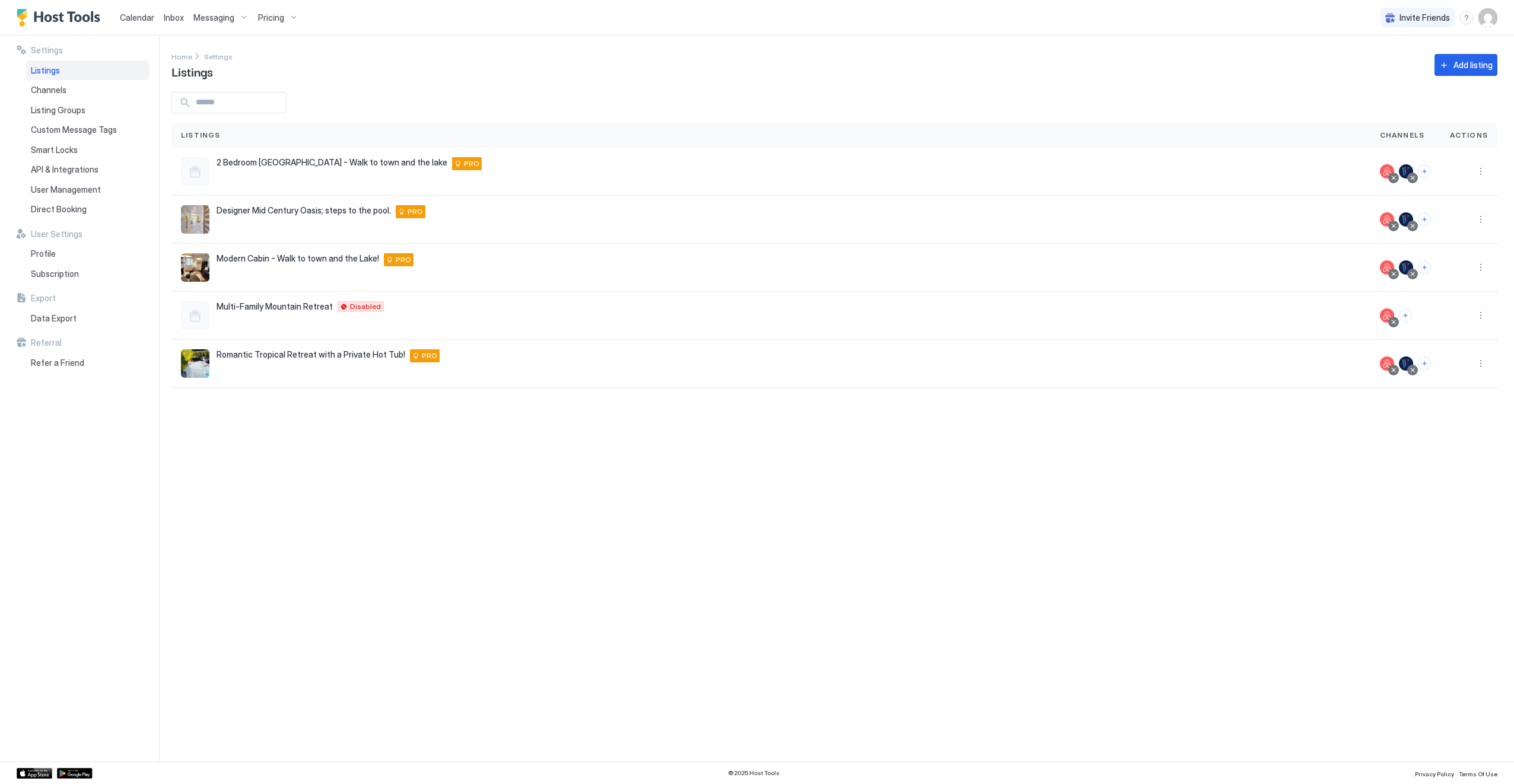
click at [706, 608] on div "Settings Home Settings Listings Add listing Listings Channels Actions 2 Bedroom…" at bounding box center [842, 399] width 1343 height 726
click at [1483, 268] on button "More options" at bounding box center [1481, 267] width 14 height 14
click at [1409, 448] on div at bounding box center [757, 392] width 1514 height 784
click at [1487, 263] on button "More options" at bounding box center [1481, 267] width 14 height 14
click at [1443, 379] on span "Delete" at bounding box center [1439, 378] width 22 height 9
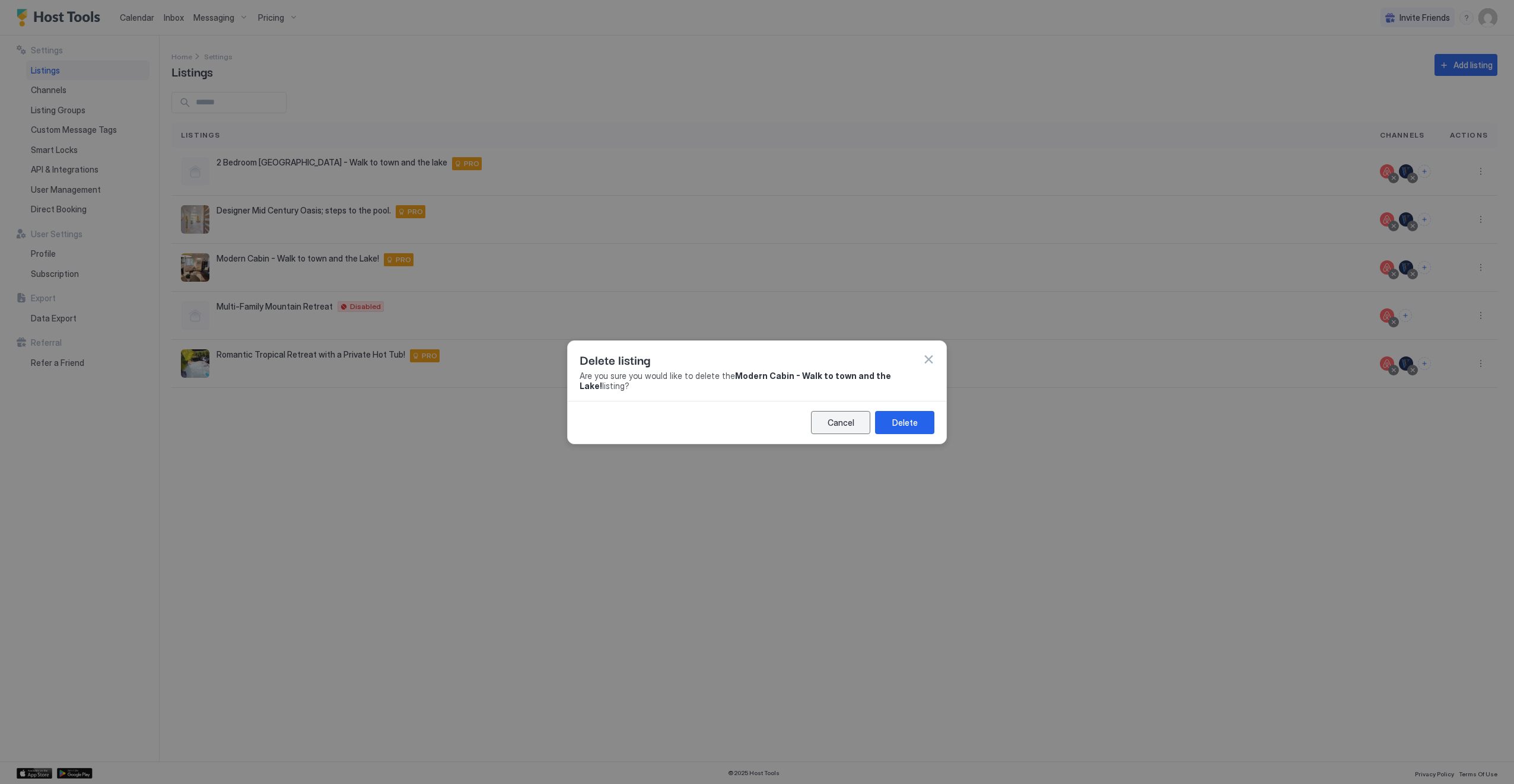
click at [842, 416] on div "Cancel" at bounding box center [841, 423] width 26 height 13
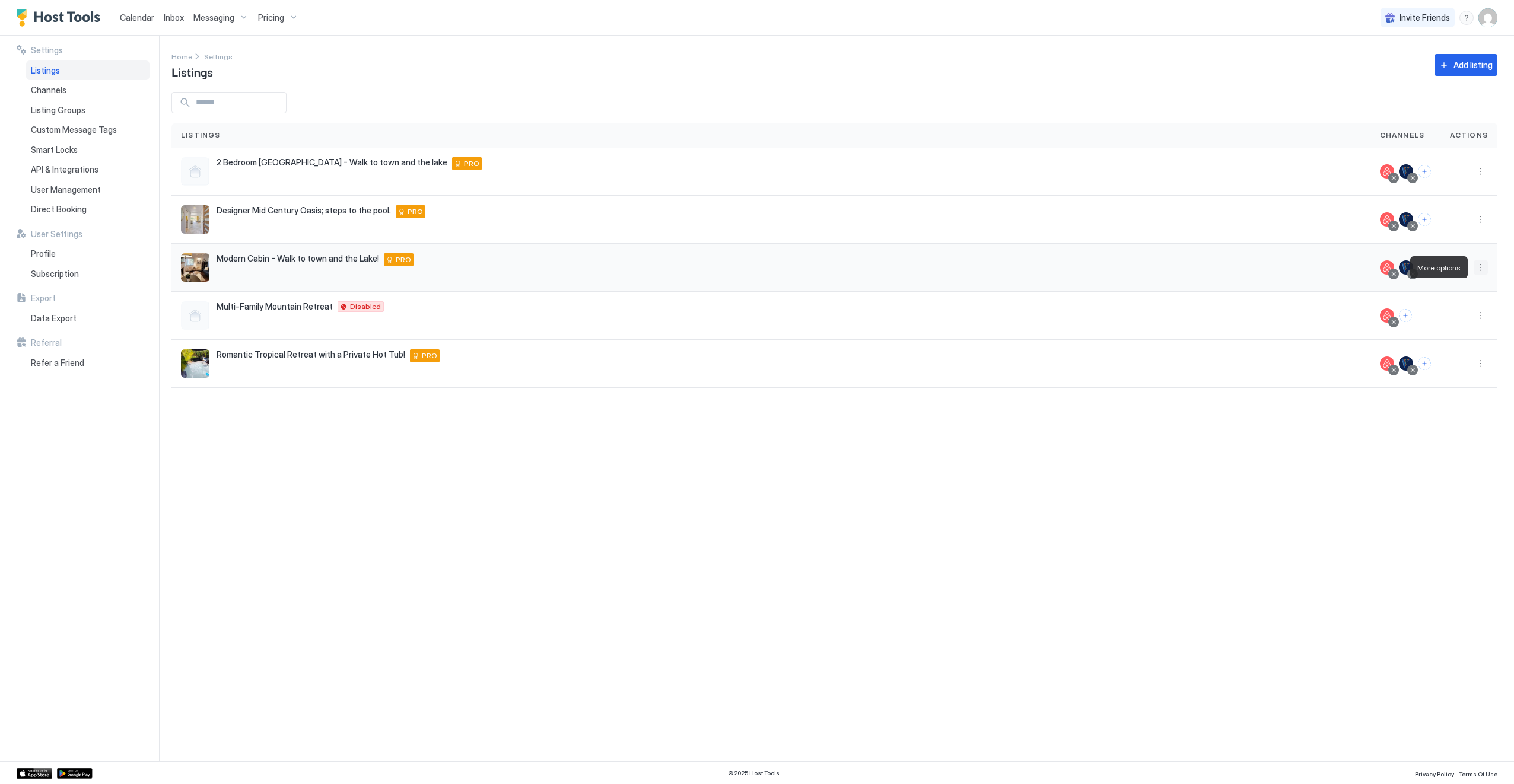
click at [1483, 265] on button "More options" at bounding box center [1481, 267] width 14 height 14
click at [1439, 321] on span "Listing Settings" at bounding box center [1455, 322] width 53 height 9
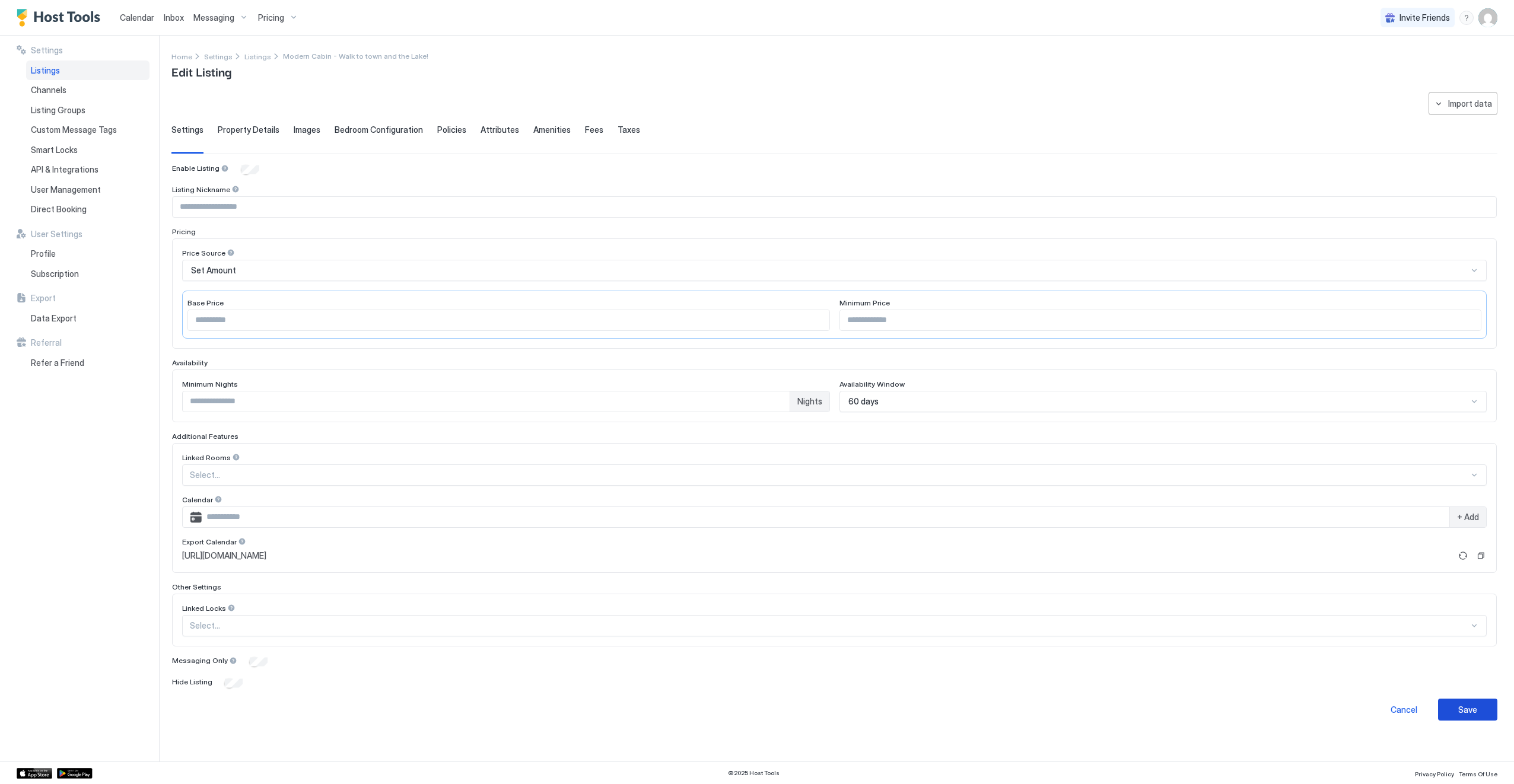
click at [1472, 708] on div "Save" at bounding box center [1468, 710] width 19 height 13
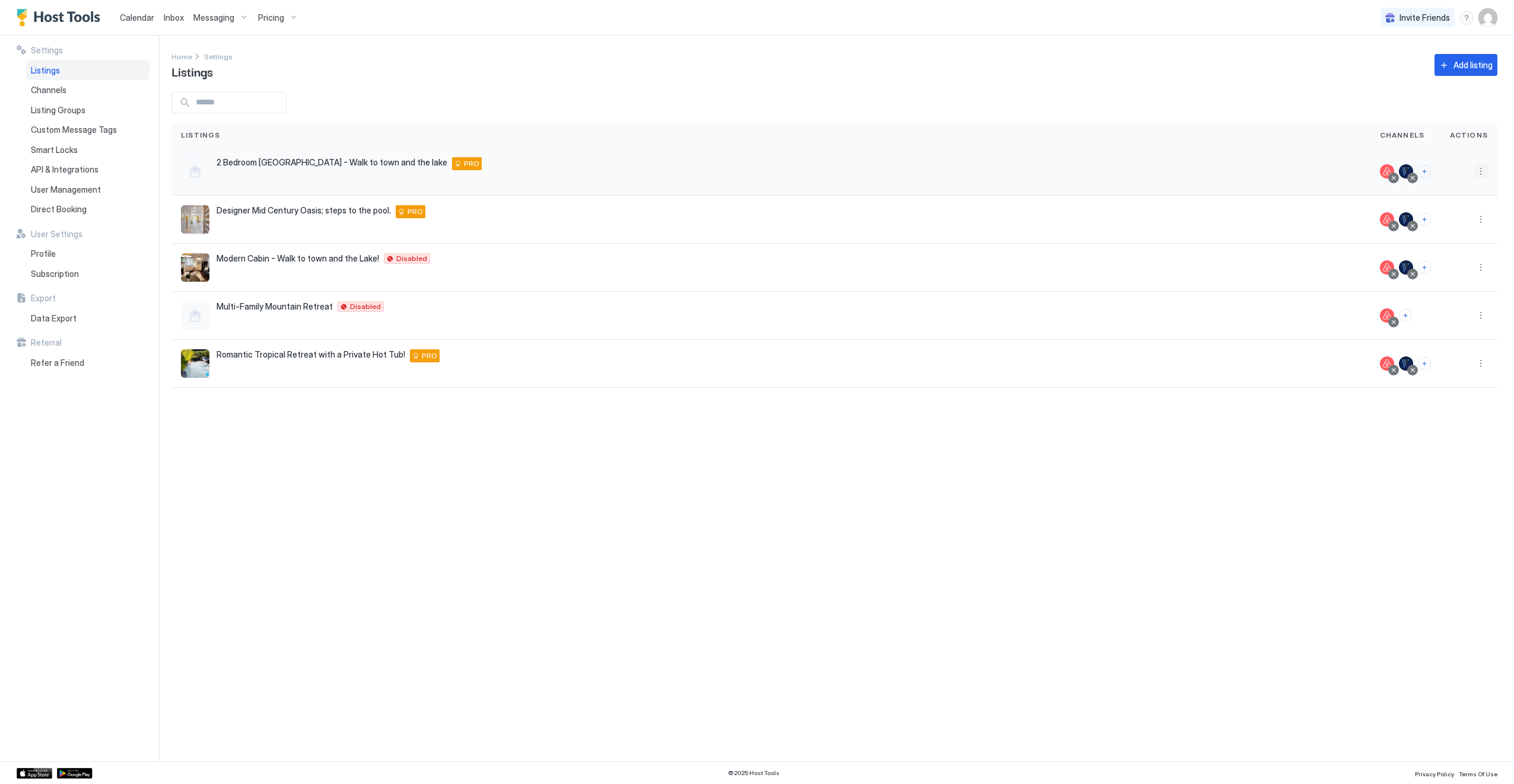
click at [1484, 172] on button "More options" at bounding box center [1481, 171] width 14 height 14
click at [1457, 228] on span "Listing Settings" at bounding box center [1455, 226] width 53 height 9
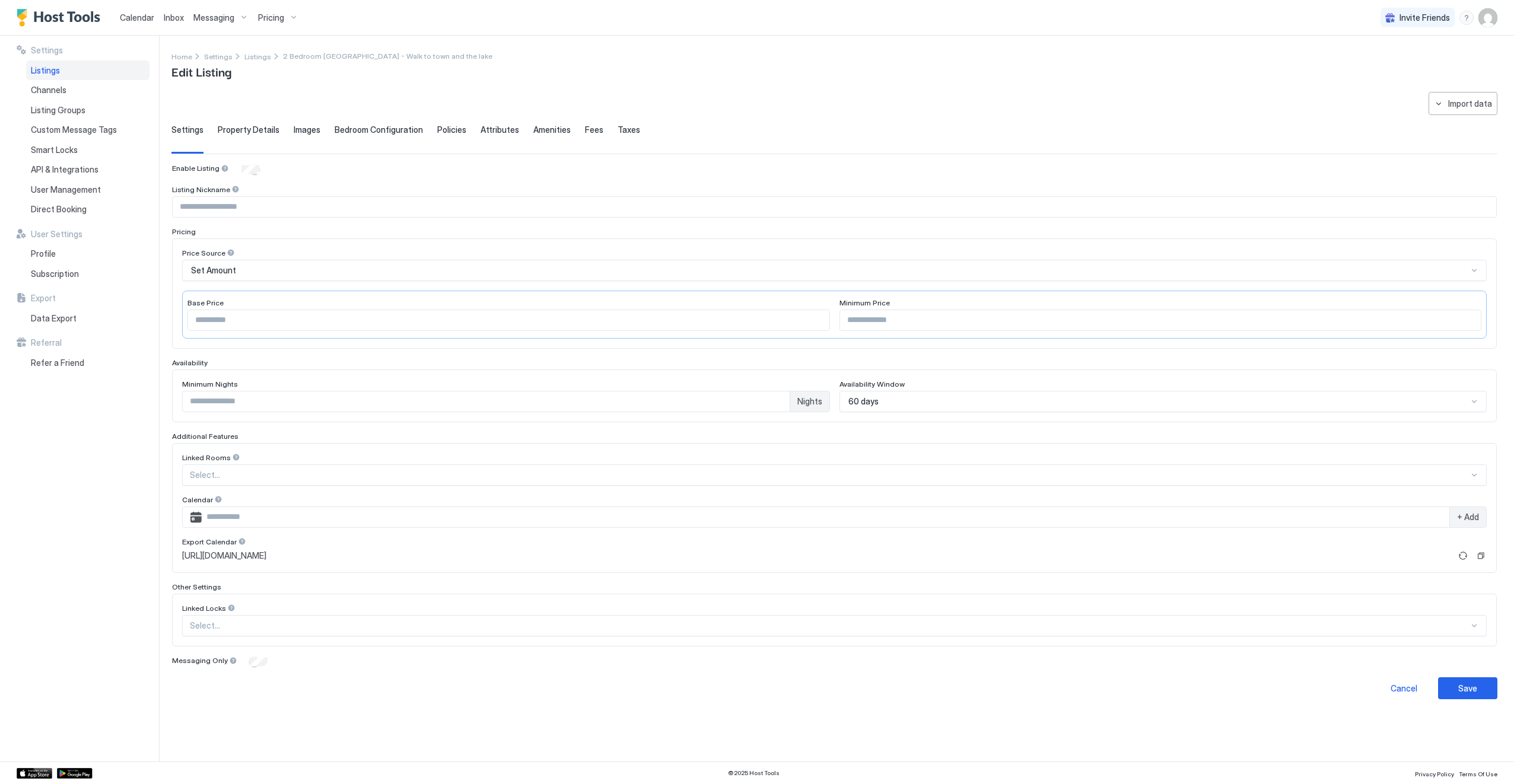
click at [235, 169] on div "Enable Listing" at bounding box center [834, 169] width 1325 height 12
click at [239, 168] on div "Enable Listing" at bounding box center [834, 169] width 1325 height 12
click at [1468, 715] on button "Save" at bounding box center [1468, 709] width 59 height 22
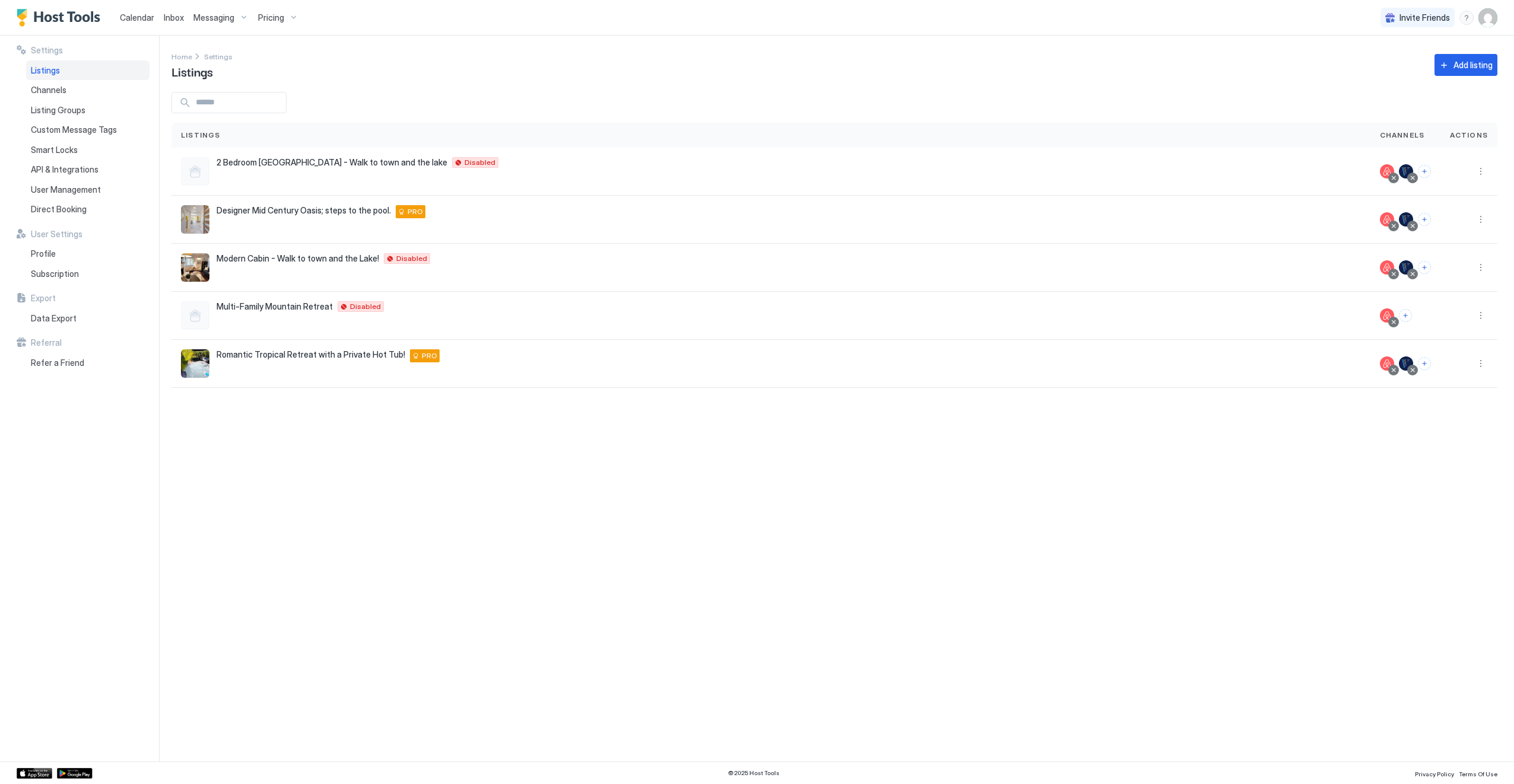
click at [601, 75] on div "Home Settings Listings Add listing" at bounding box center [834, 65] width 1326 height 30
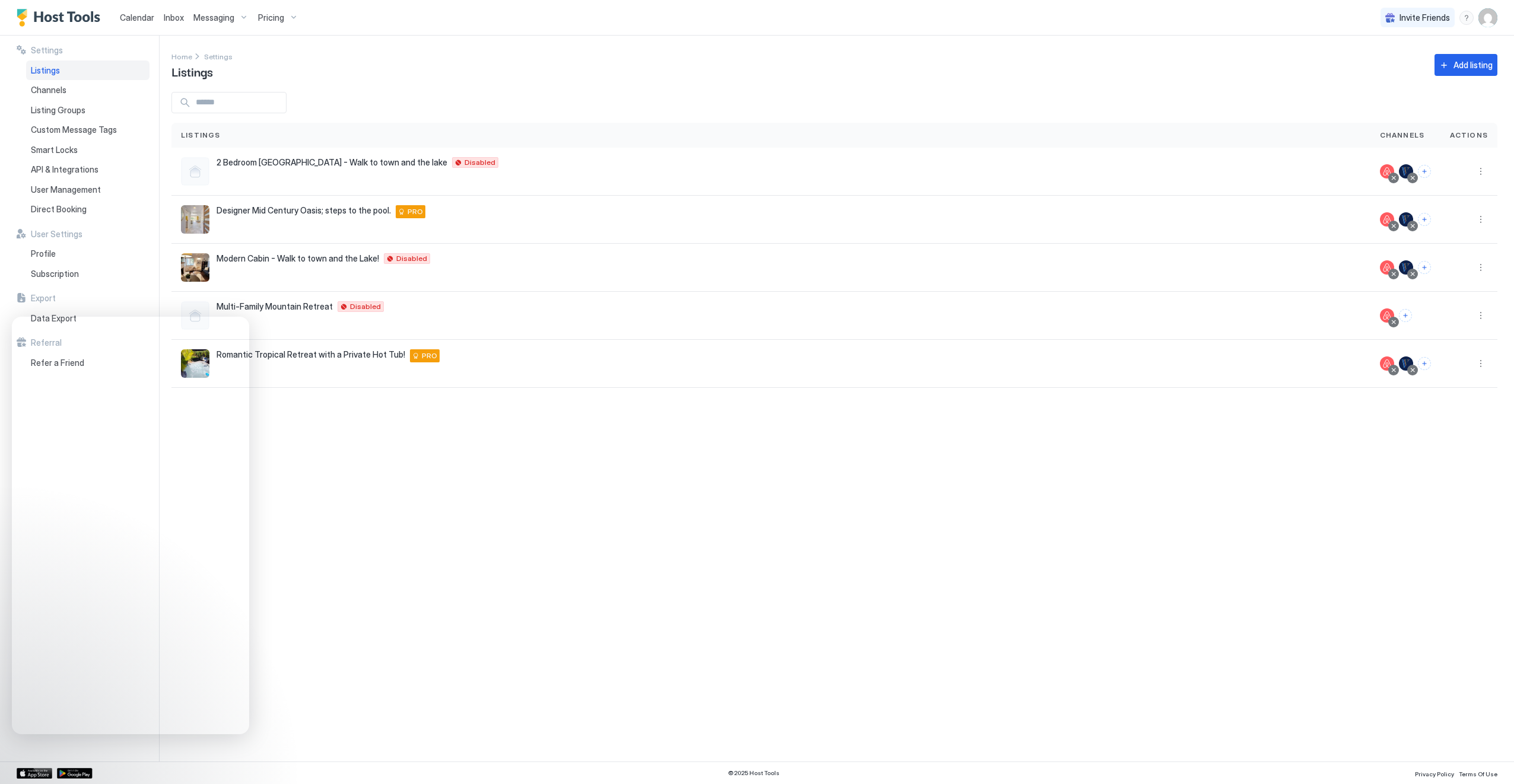
click at [419, 580] on div "Settings Home Settings Listings Add listing Listings Channels Actions 2 Bedroom…" at bounding box center [842, 399] width 1343 height 726
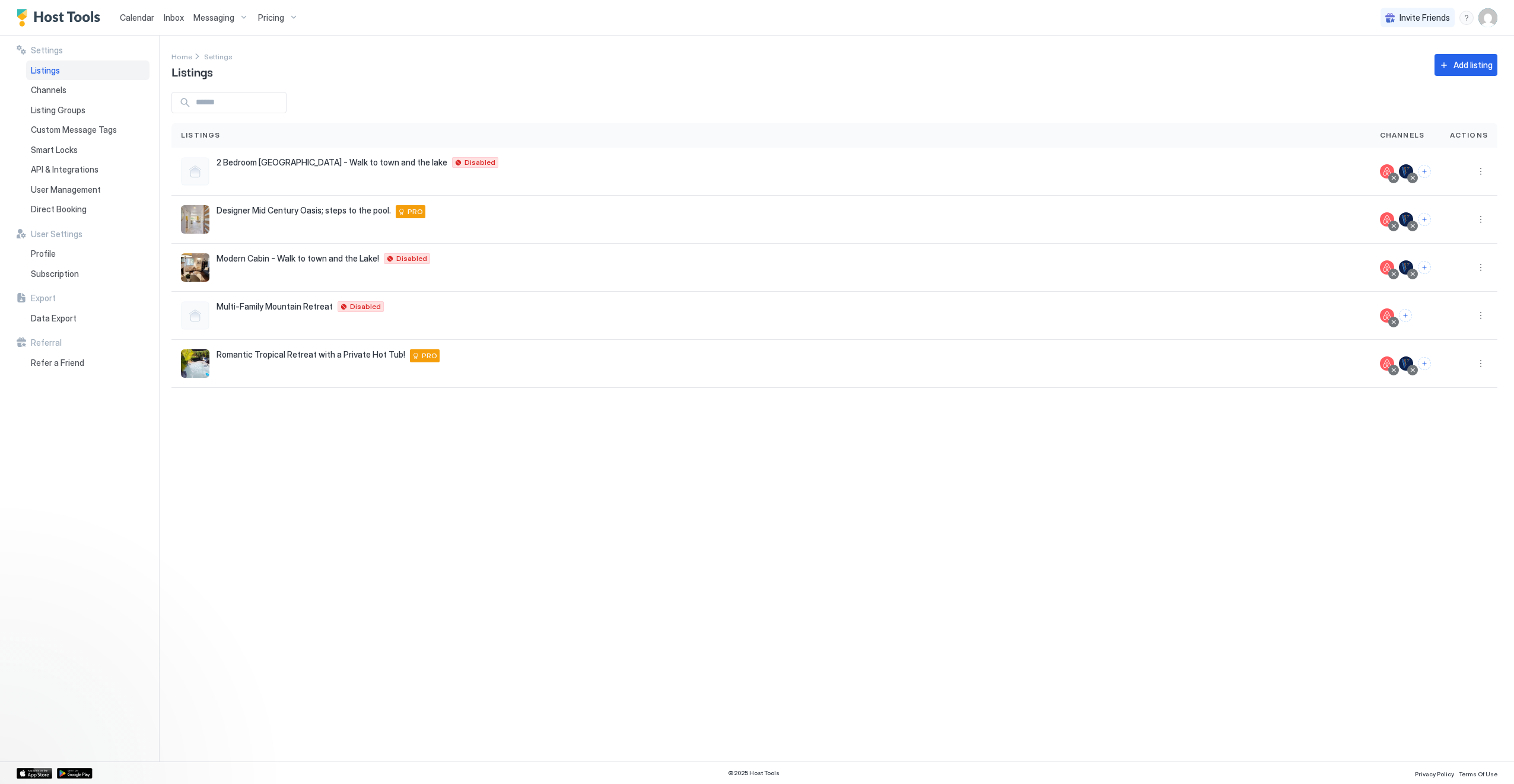
click at [422, 567] on div "Settings Home Settings Listings Add listing Listings Channels Actions 2 Bedroom…" at bounding box center [842, 399] width 1343 height 726
click at [46, 277] on span "Subscription" at bounding box center [55, 274] width 48 height 11
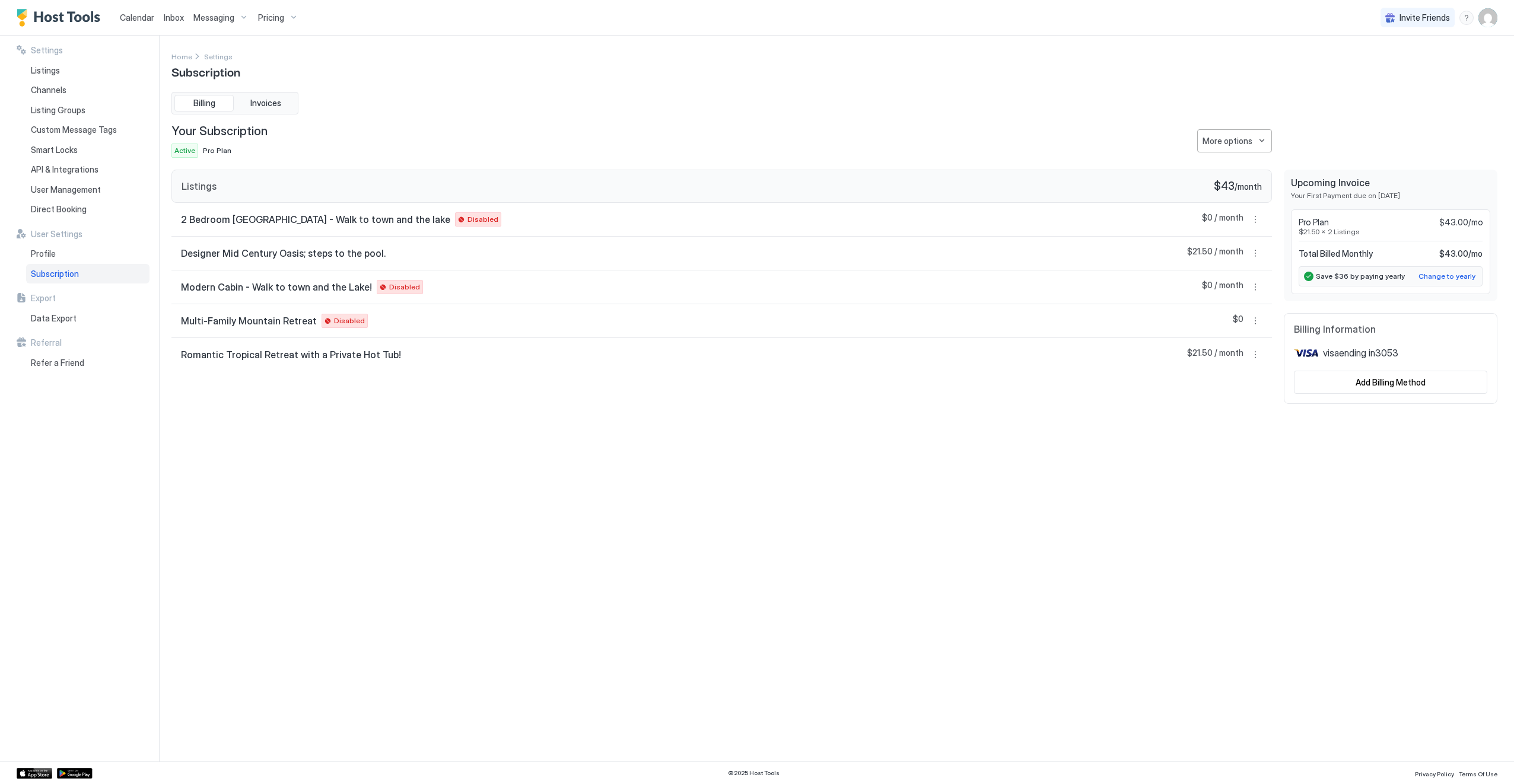
click at [1256, 499] on div "Settings Home Settings Subscription Billing Invoices Your Subscription Active P…" at bounding box center [834, 398] width 1326 height 697
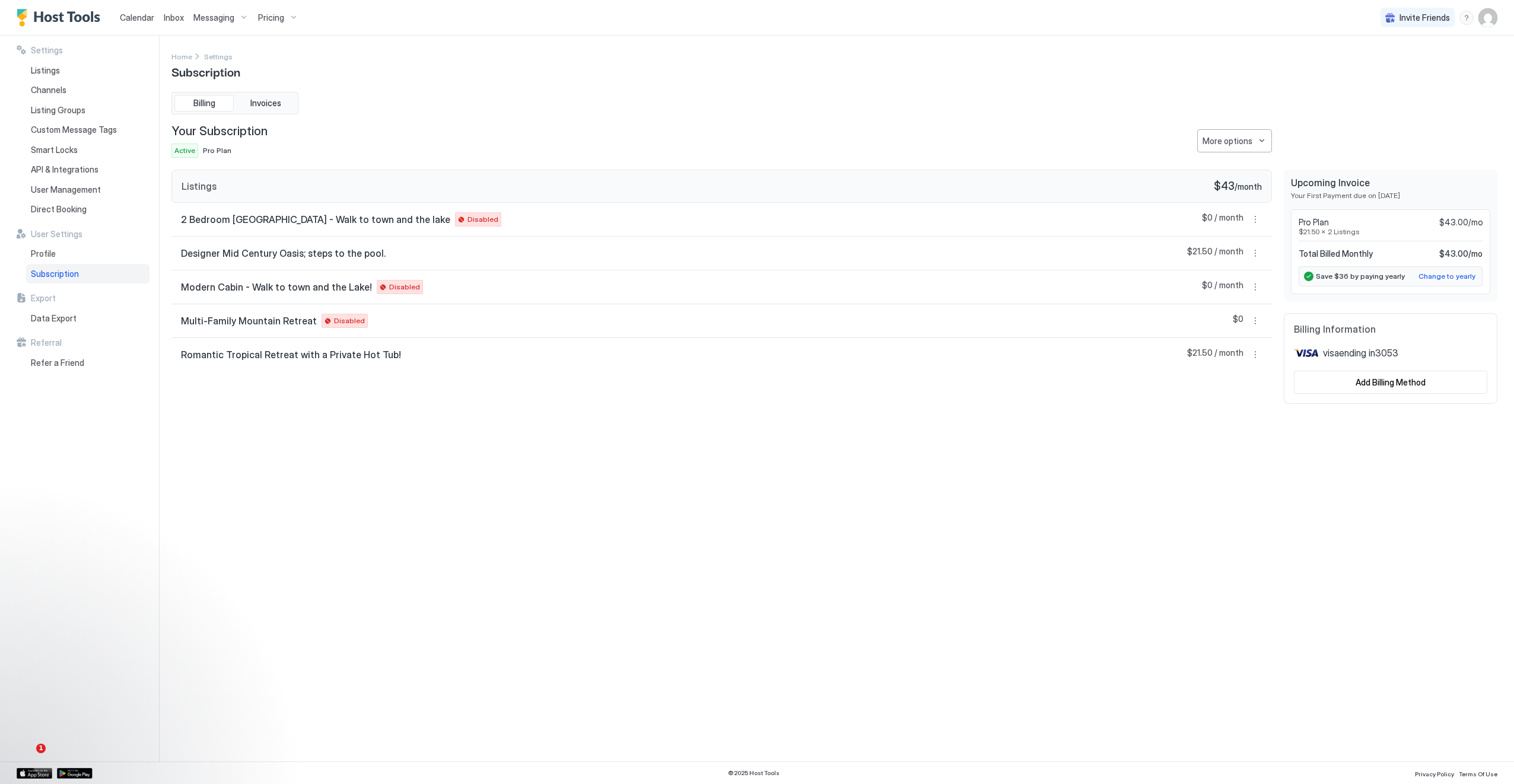
click at [1239, 531] on div "Settings Home Settings Subscription Billing Invoices Your Subscription Active P…" at bounding box center [834, 398] width 1326 height 697
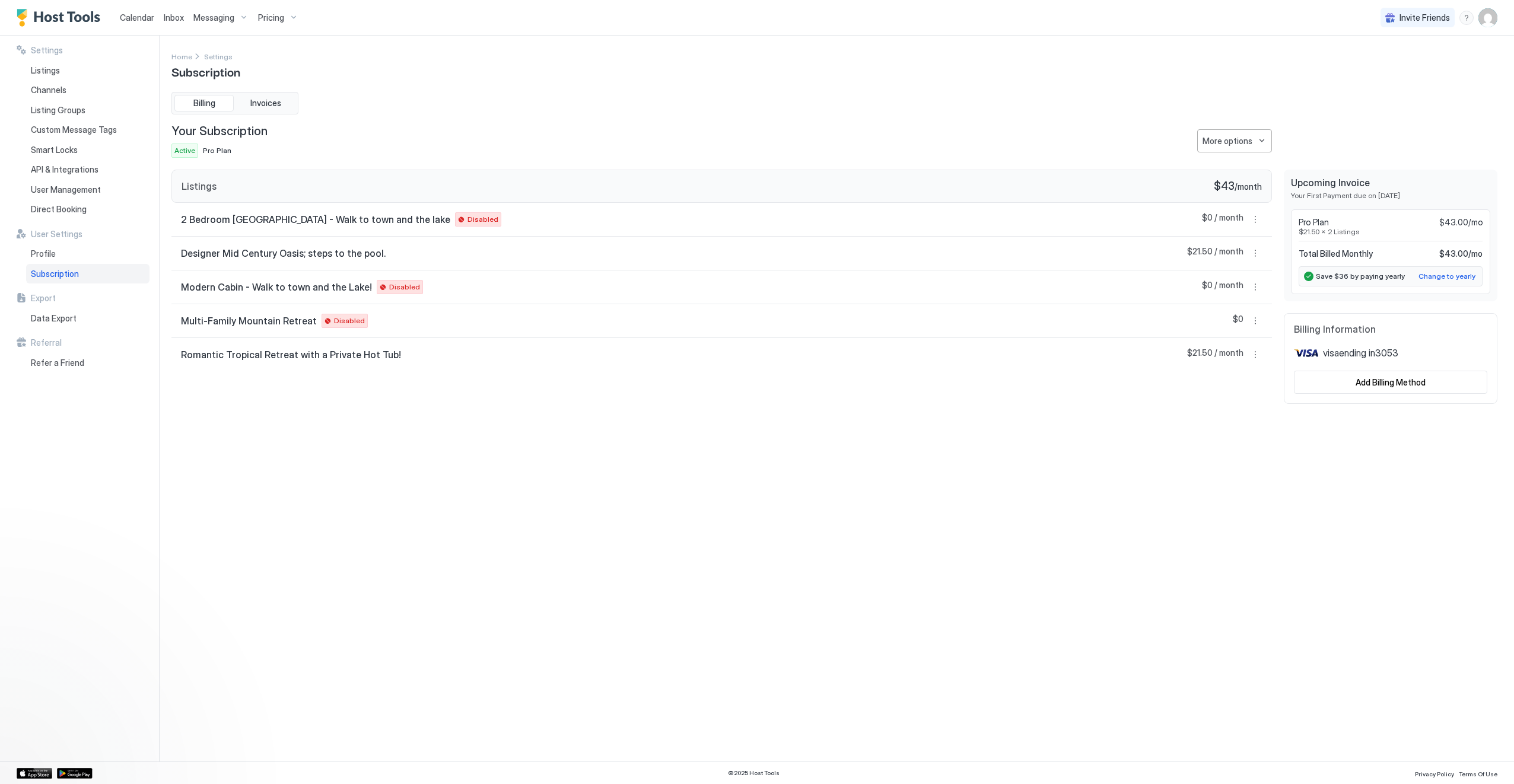
click at [735, 474] on div "Settings Home Settings Subscription Billing Invoices Your Subscription Active P…" at bounding box center [834, 398] width 1326 height 697
click at [47, 70] on span "Listings" at bounding box center [45, 71] width 29 height 11
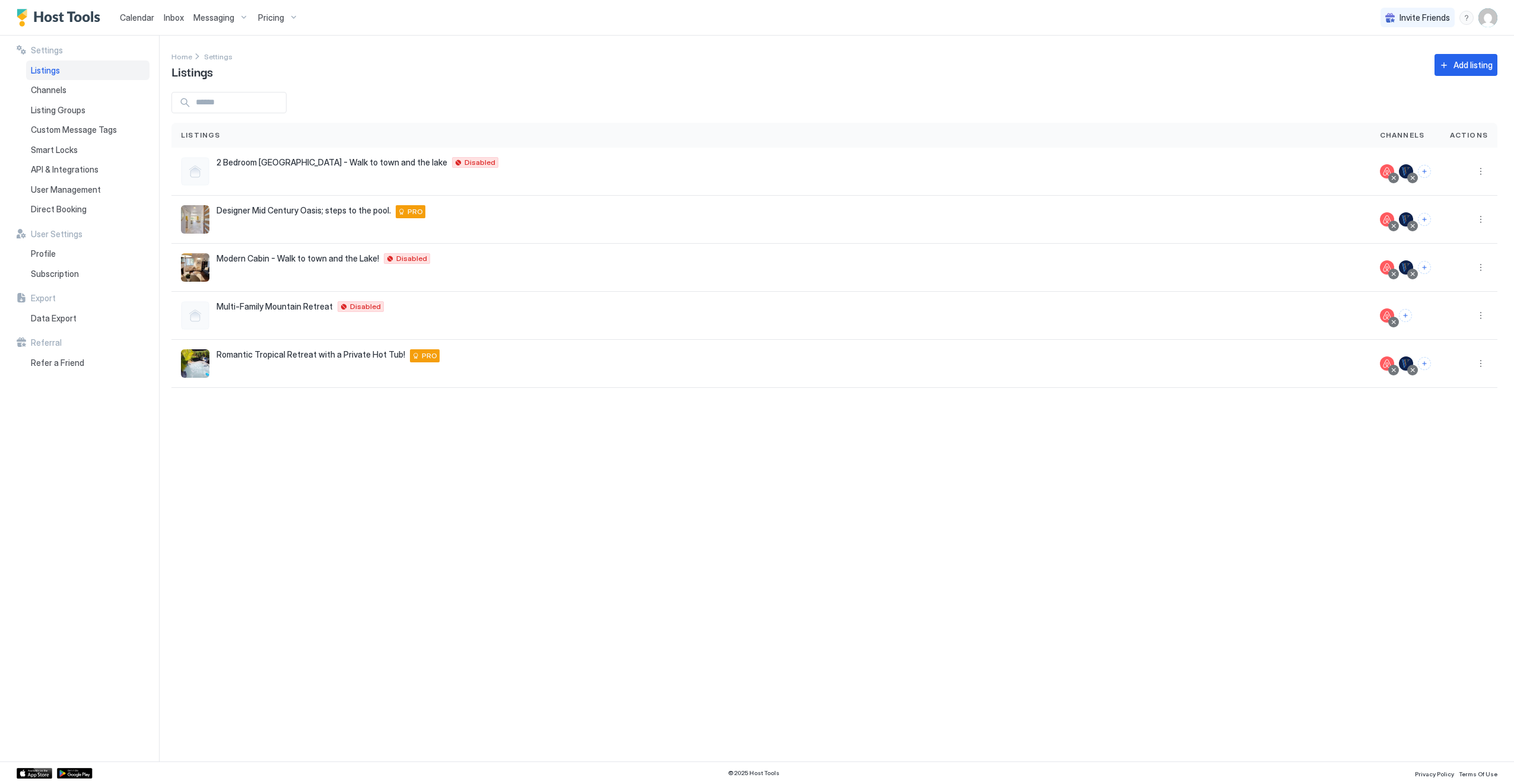
click at [155, 16] on div "Calendar" at bounding box center [137, 17] width 44 height 22
click at [149, 15] on span "Calendar" at bounding box center [137, 18] width 35 height 10
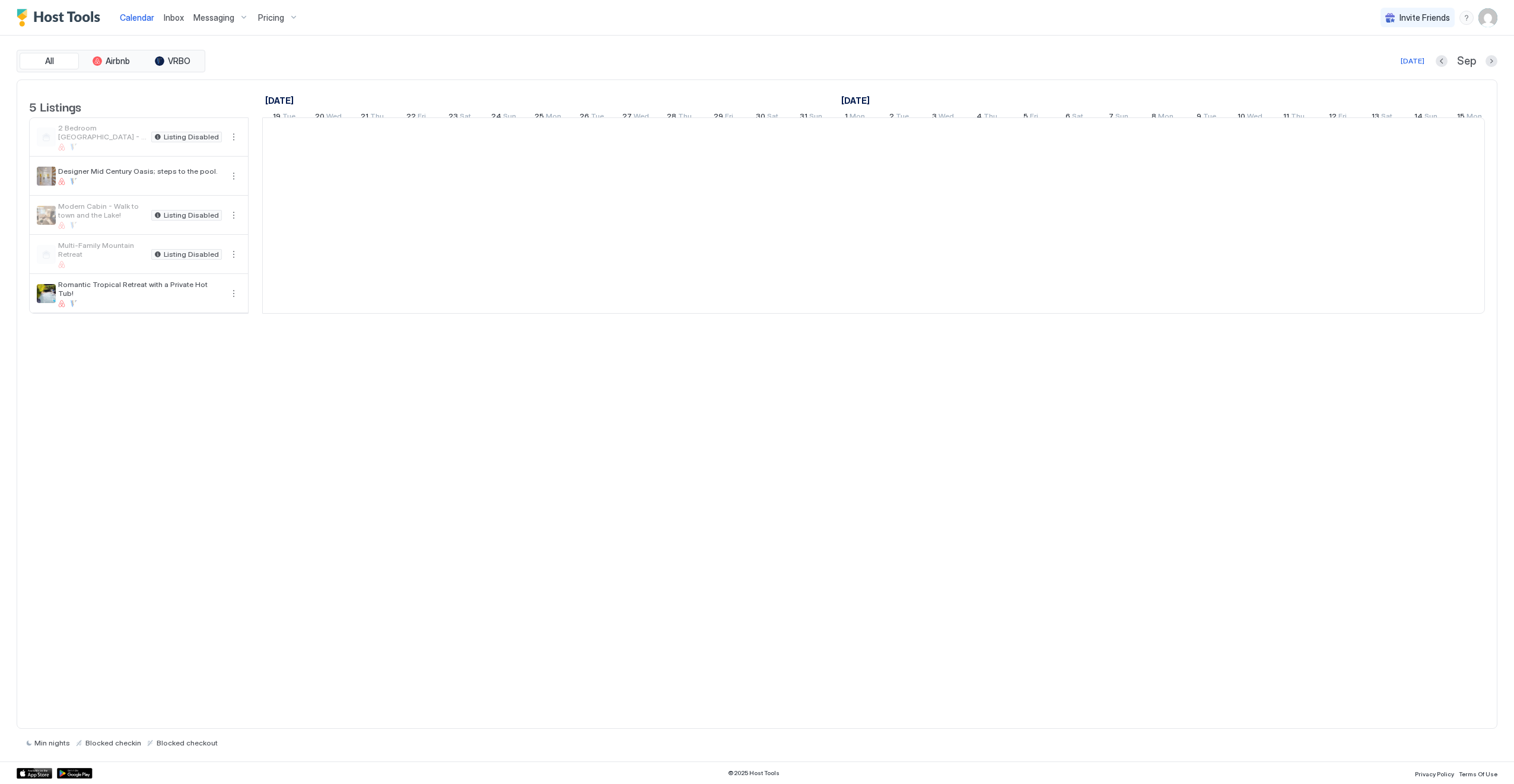
scroll to position [0, 659]
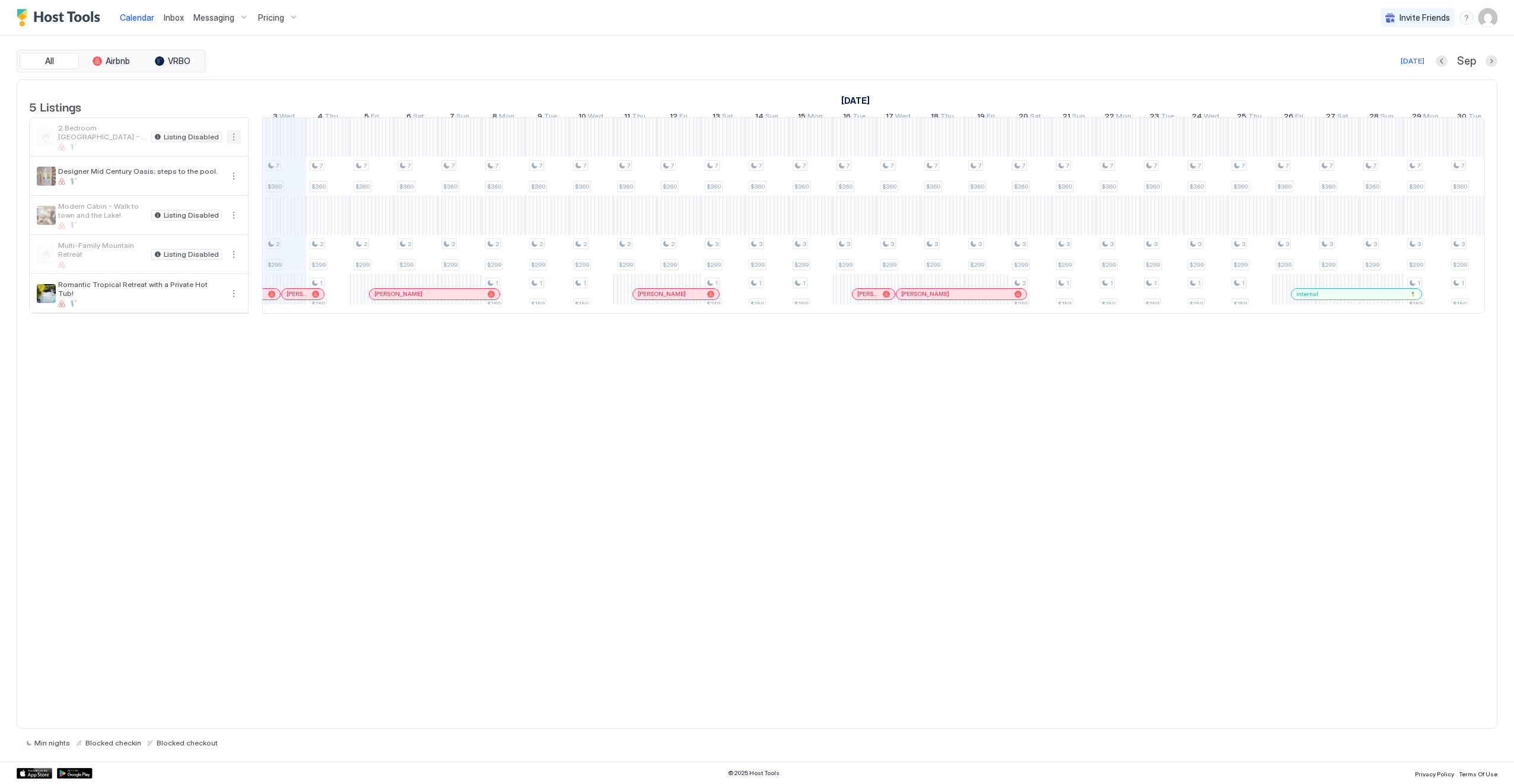
click at [236, 144] on button "More options" at bounding box center [234, 137] width 14 height 14
click at [423, 55] on div at bounding box center [757, 392] width 1514 height 784
click at [101, 295] on span "Romantic Tropical Retreat with a Private Hot Tub!" at bounding box center [140, 288] width 164 height 18
click at [287, 13] on div "Pricing" at bounding box center [278, 18] width 50 height 20
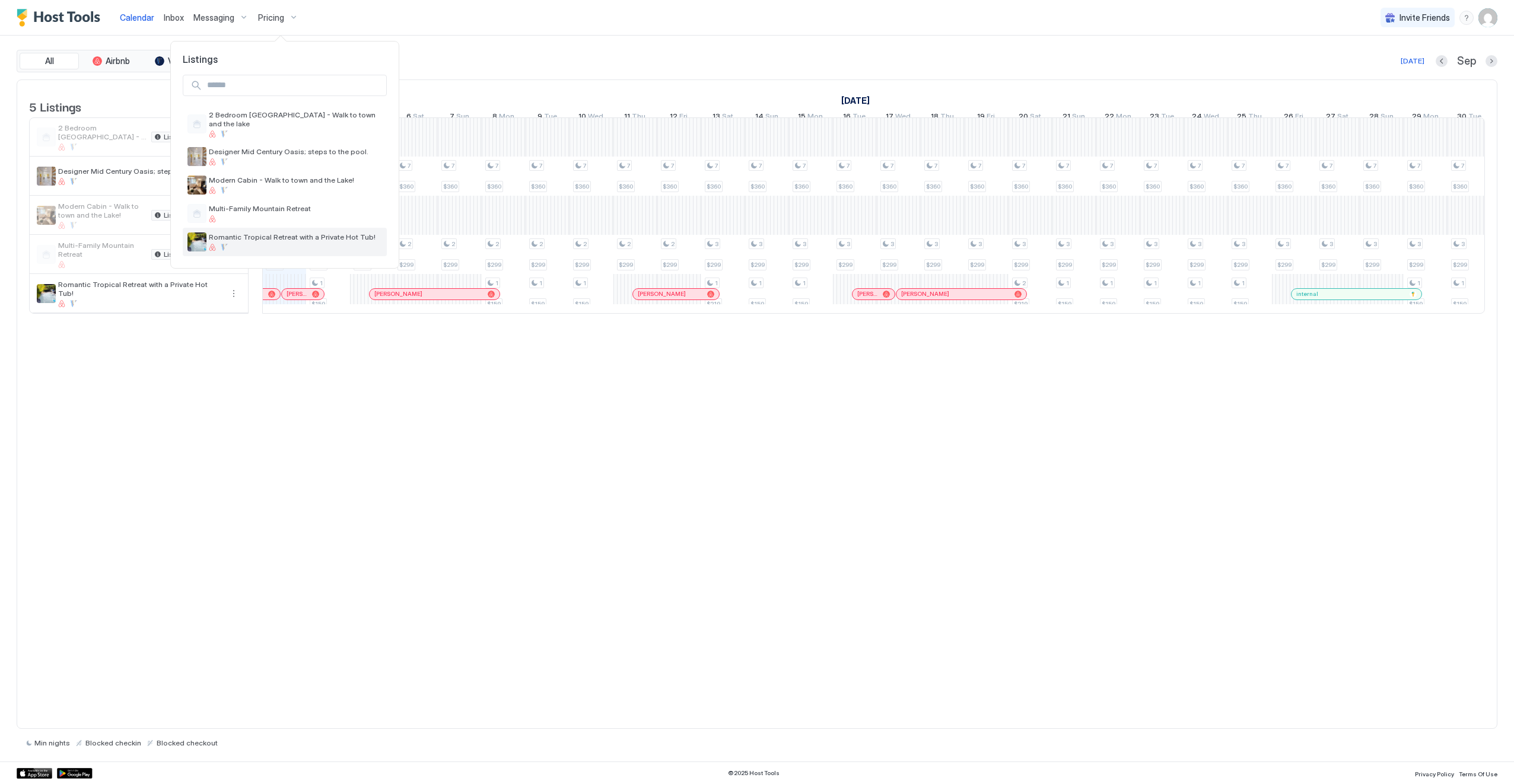
click at [236, 244] on div at bounding box center [295, 247] width 173 height 7
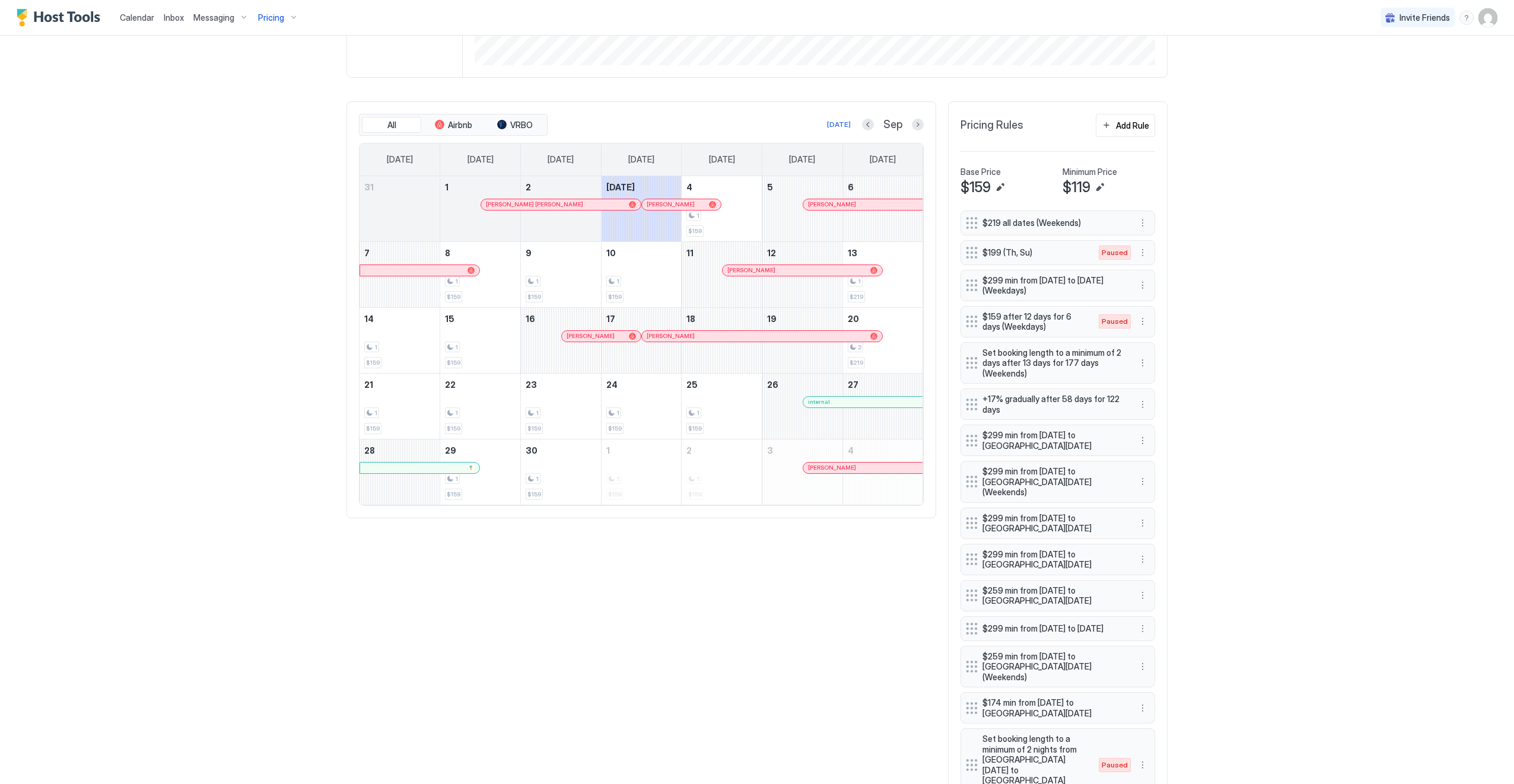
scroll to position [326, 0]
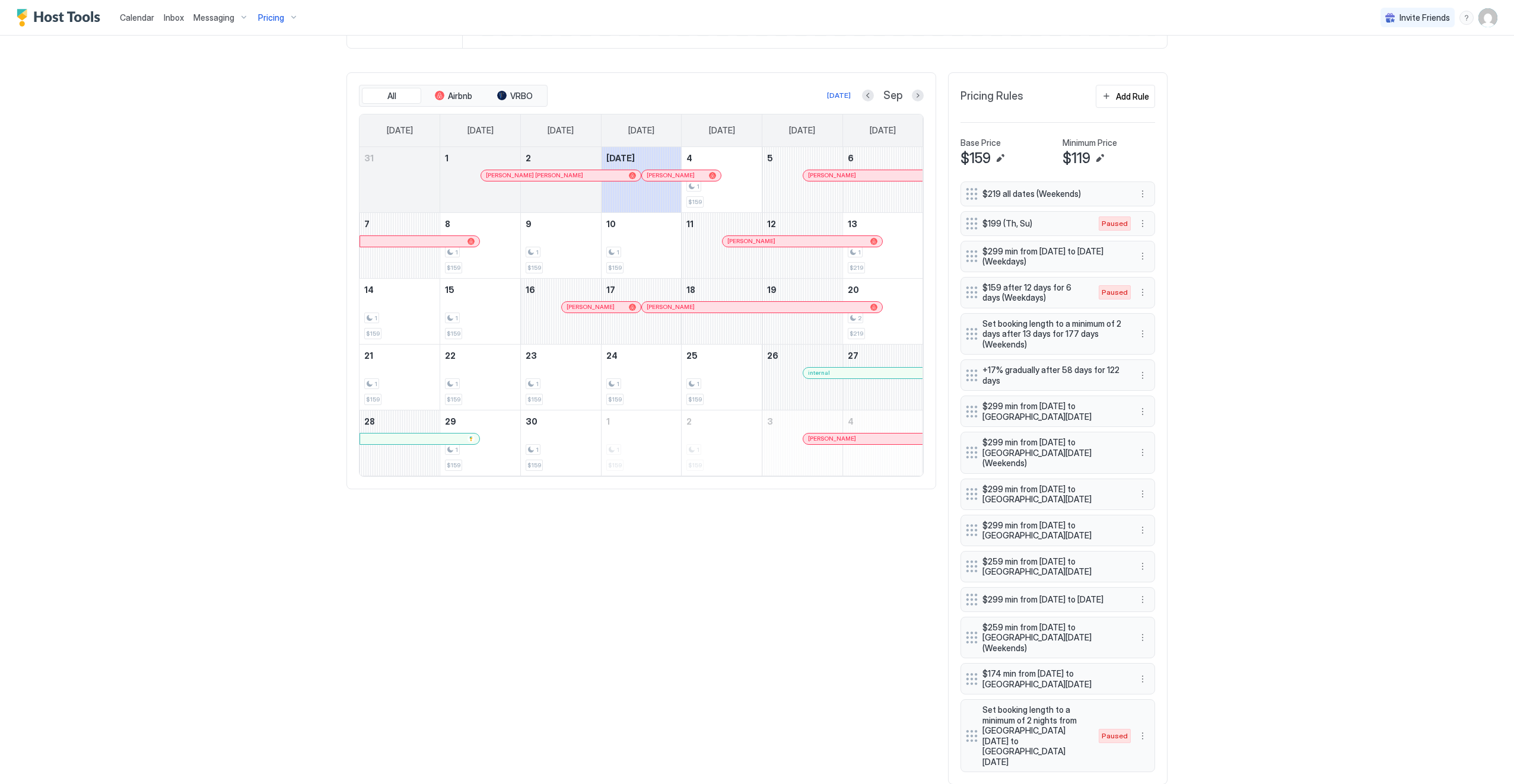
click at [1342, 218] on div "Calendar Inbox Messaging Pricing Invite Friends JN Home Pricing Romantic Tropic…" at bounding box center [757, 392] width 1514 height 784
